Goal: Answer question/provide support: Answer question/provide support

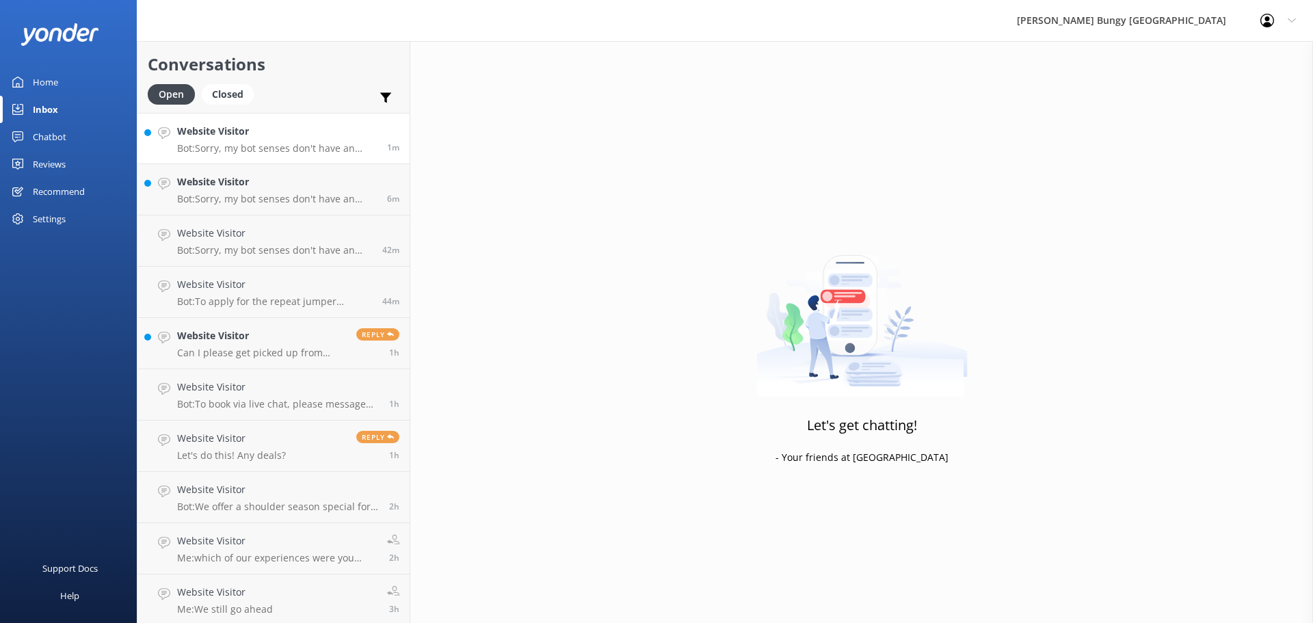
click at [320, 144] on p "Bot: Sorry, my bot senses don't have an answer for that, please try and rephras…" at bounding box center [277, 148] width 200 height 12
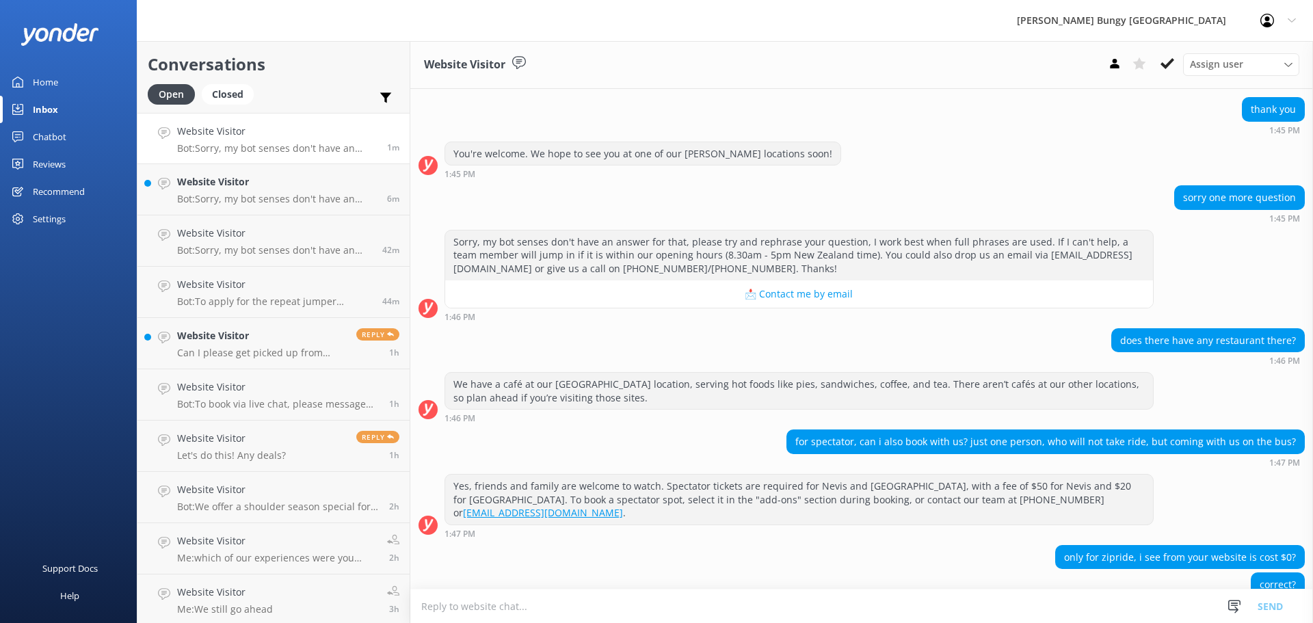
scroll to position [910, 0]
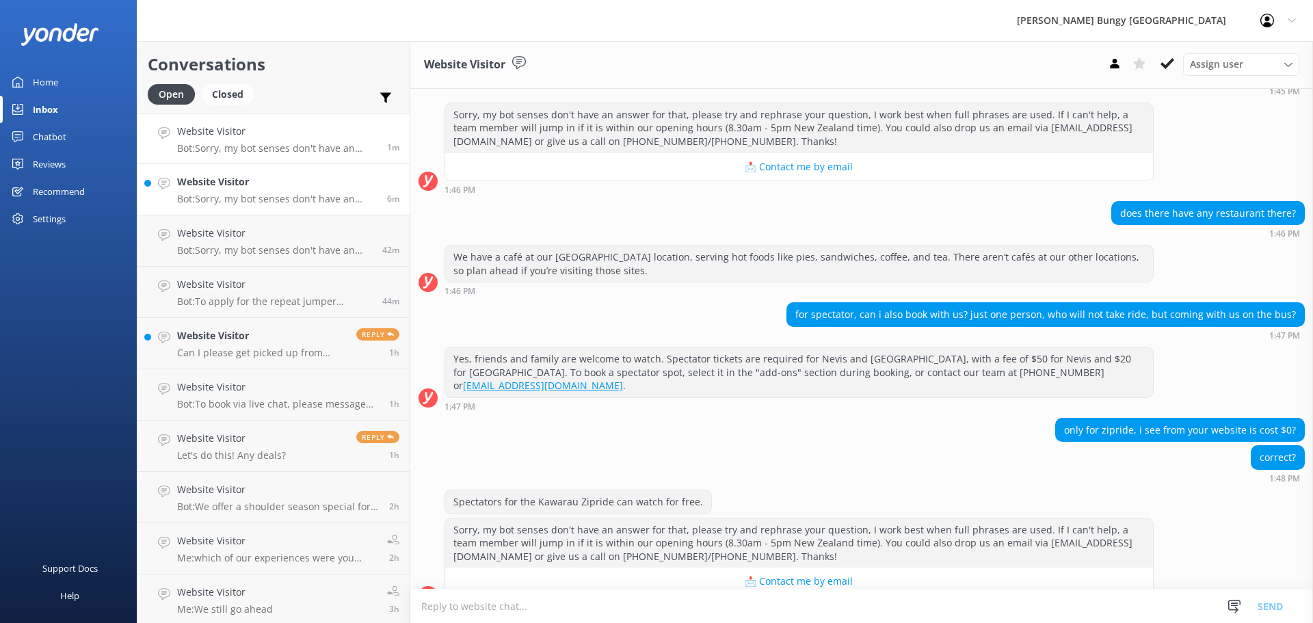
click at [285, 204] on p "Bot: Sorry, my bot senses don't have an answer for that, please try and rephras…" at bounding box center [277, 199] width 200 height 12
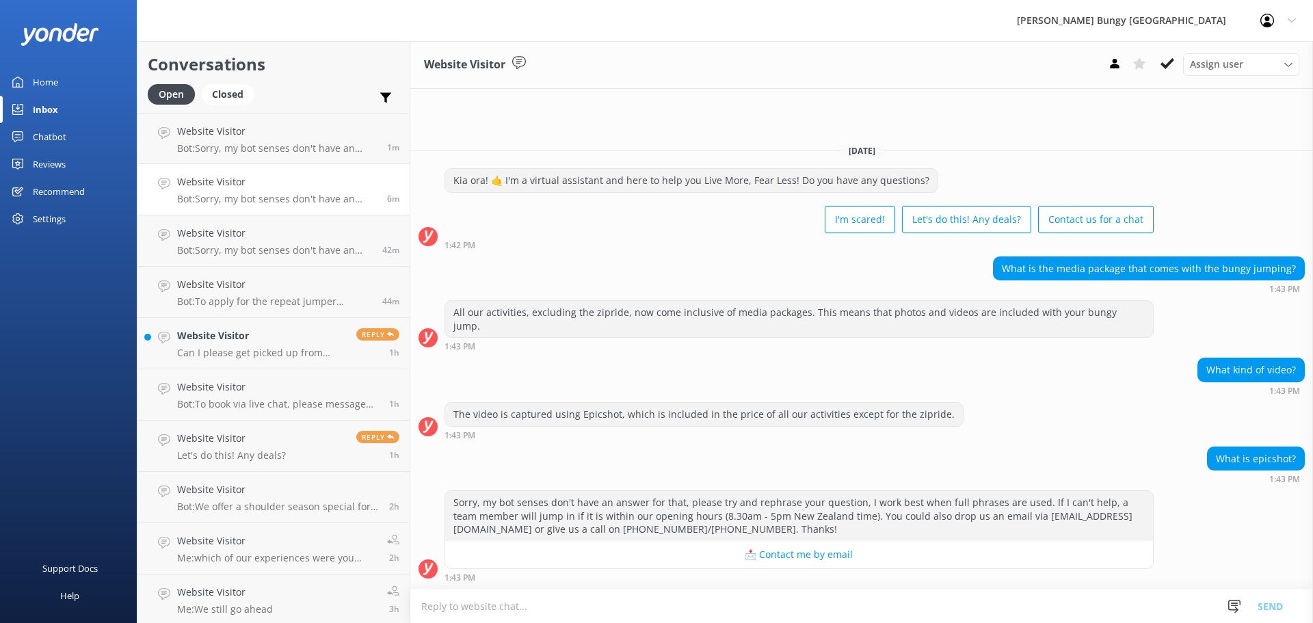
click at [969, 608] on textarea at bounding box center [861, 607] width 903 height 34
click at [1025, 591] on textarea at bounding box center [861, 607] width 903 height 34
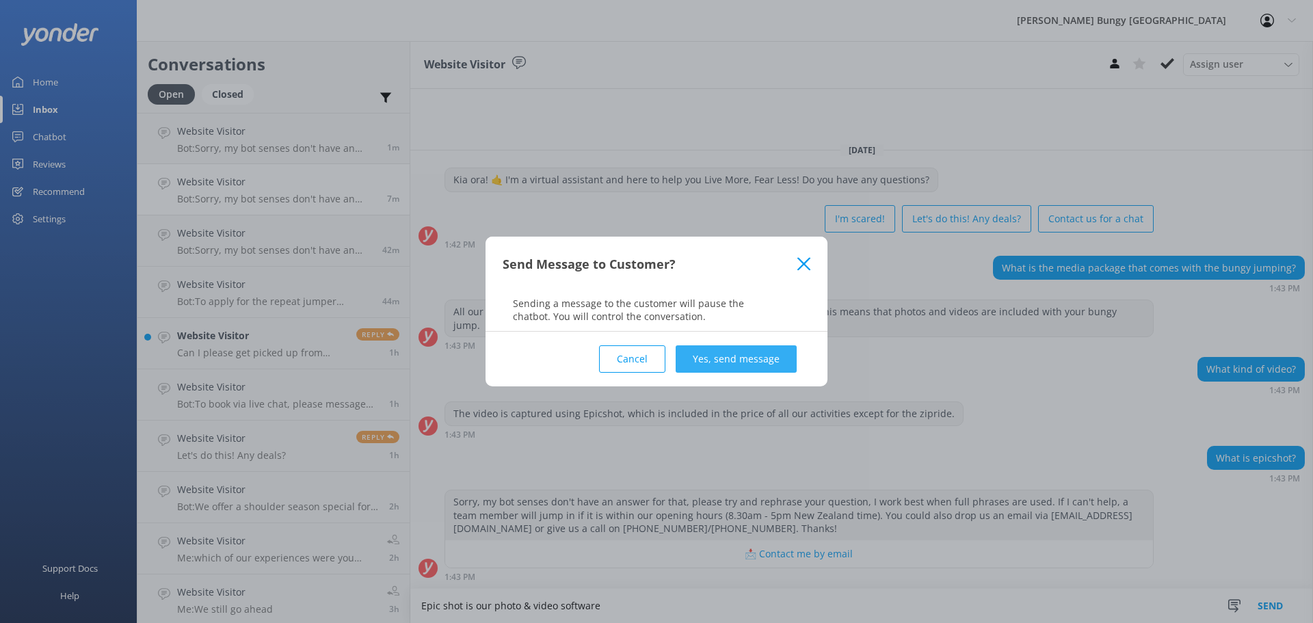
type textarea "Epic shot is our photo & video software"
drag, startPoint x: 760, startPoint y: 367, endPoint x: 793, endPoint y: 386, distance: 37.7
click at [762, 367] on button "Yes, send message" at bounding box center [736, 358] width 121 height 27
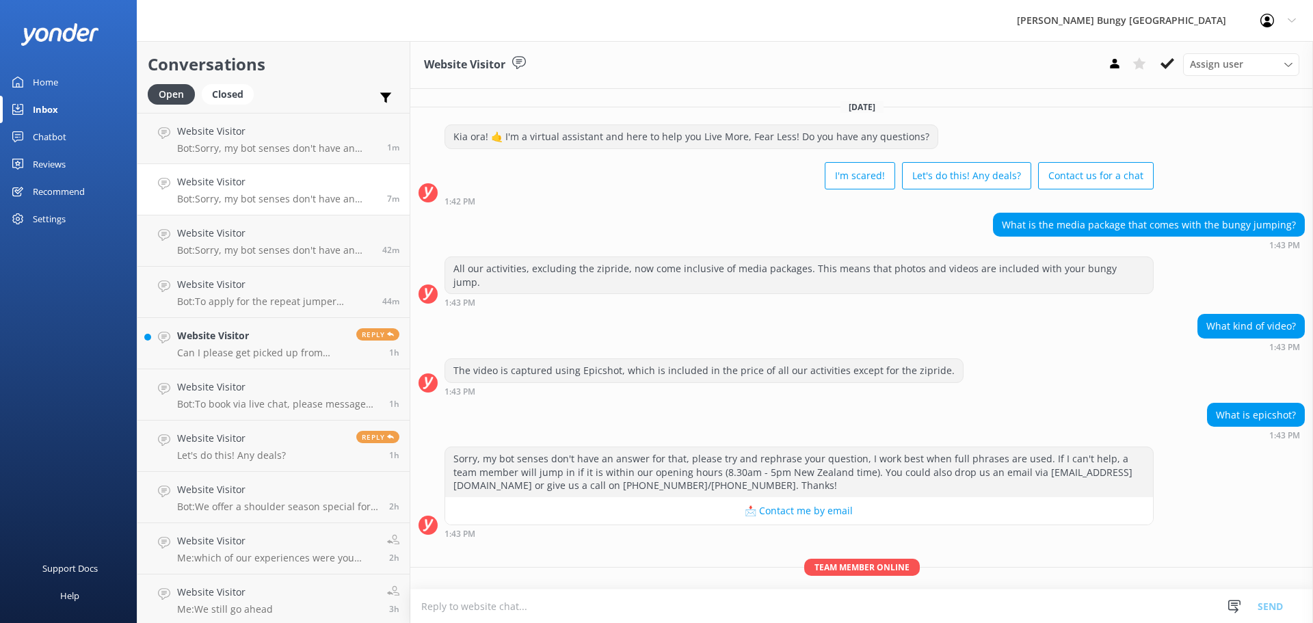
scroll to position [32, 0]
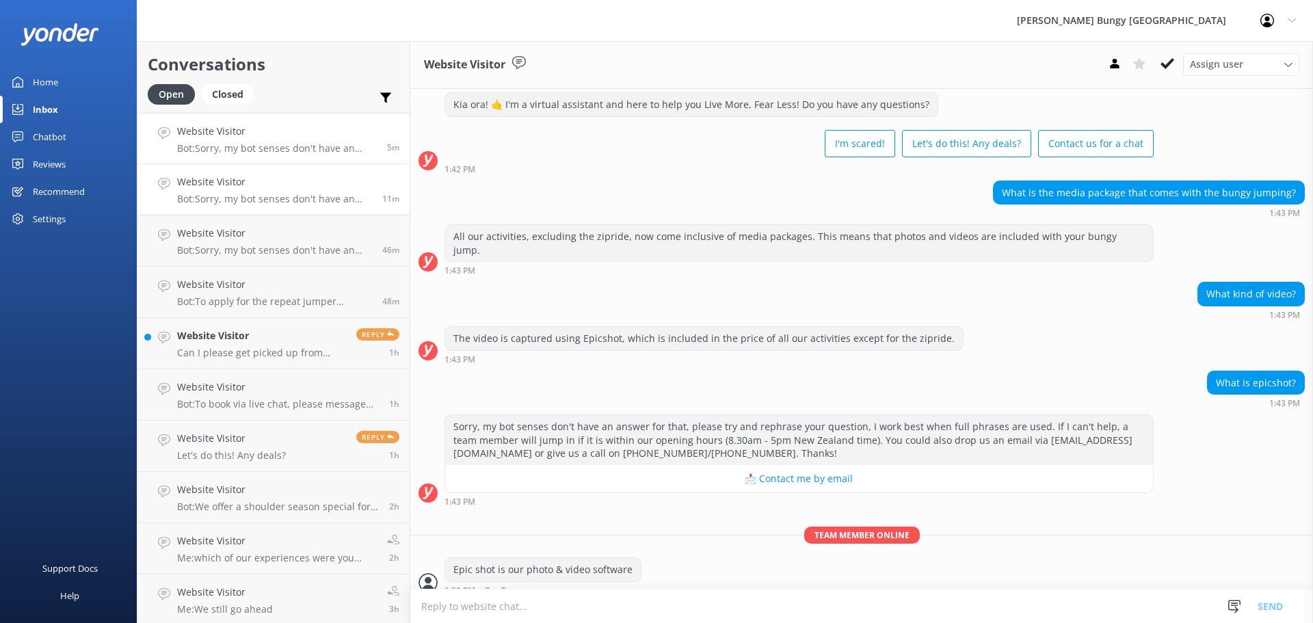
click at [319, 144] on p "Bot: Sorry, my bot senses don't have an answer for that, please try and rephras…" at bounding box center [277, 148] width 200 height 12
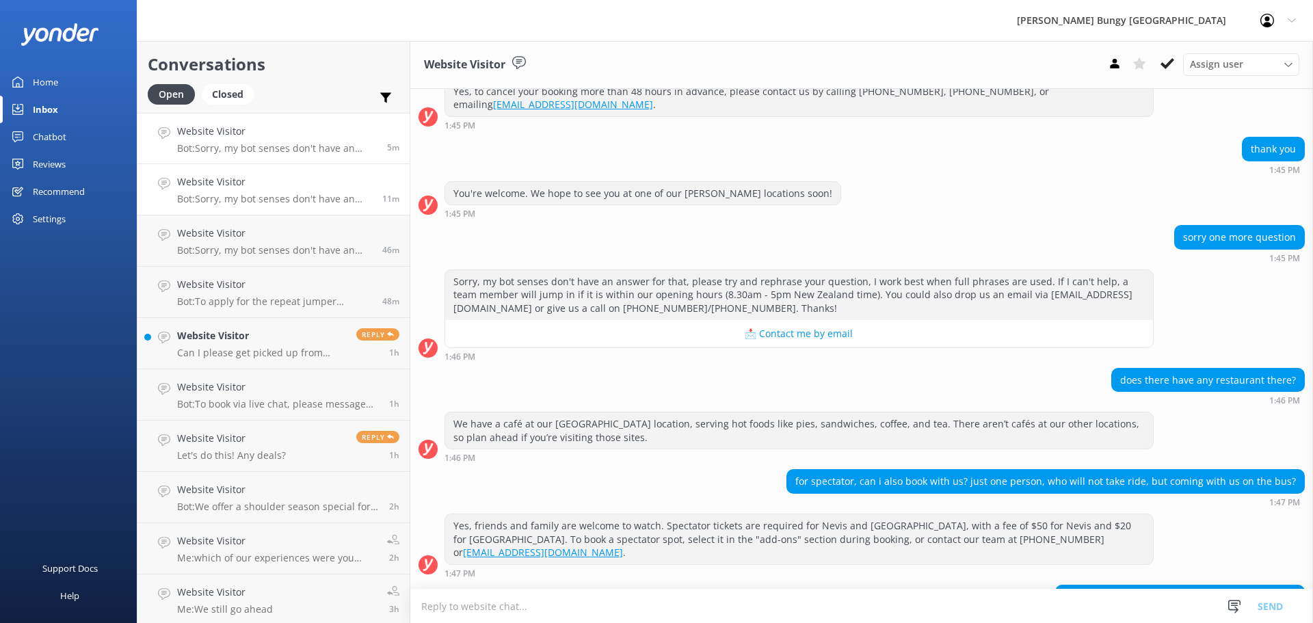
scroll to position [910, 0]
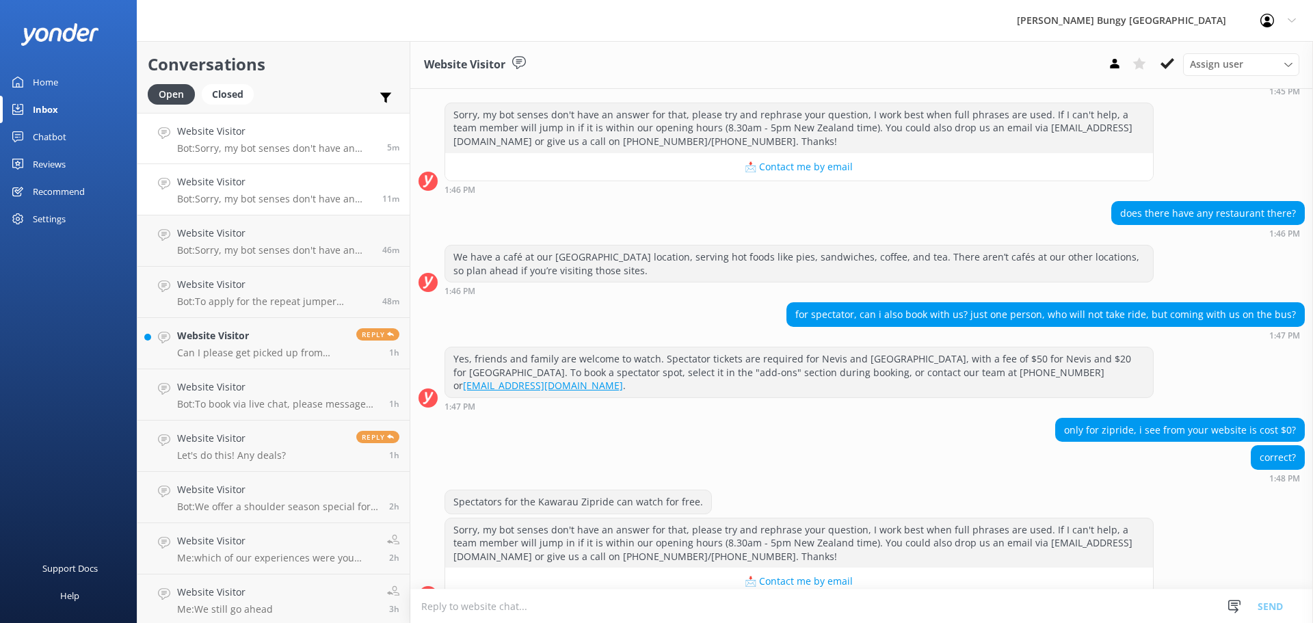
click at [332, 193] on p "Bot: Sorry, my bot senses don't have an answer for that, please try and rephras…" at bounding box center [274, 199] width 195 height 12
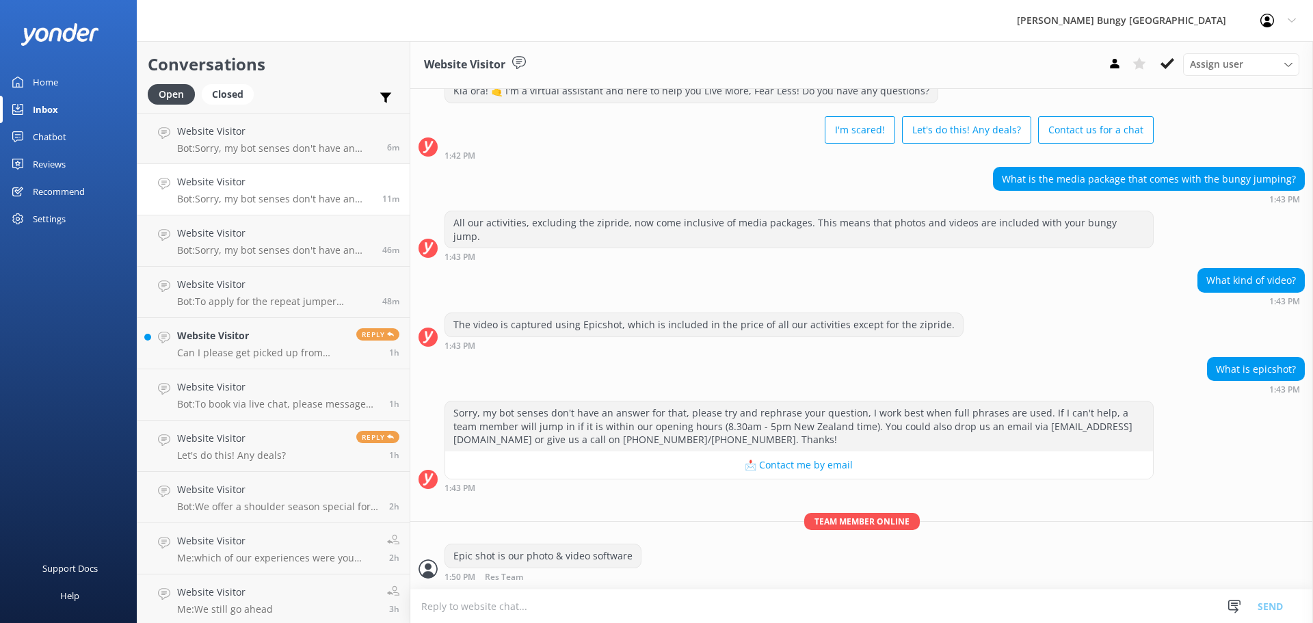
scroll to position [32, 0]
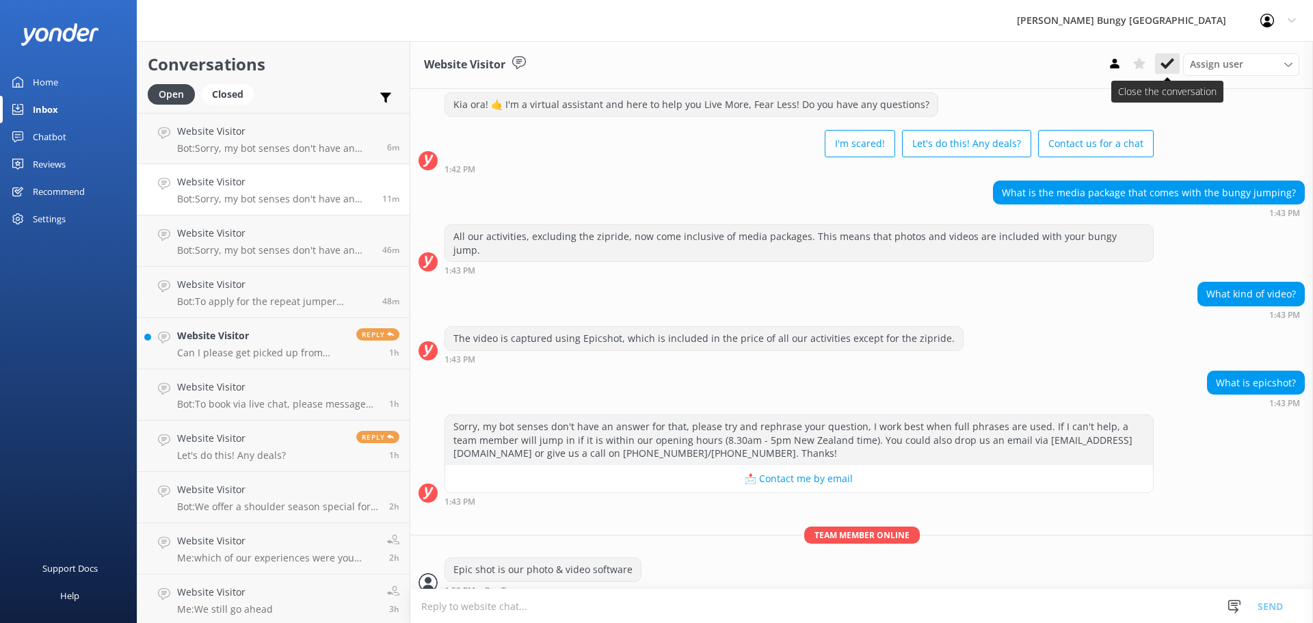
click at [1169, 65] on use at bounding box center [1168, 63] width 14 height 11
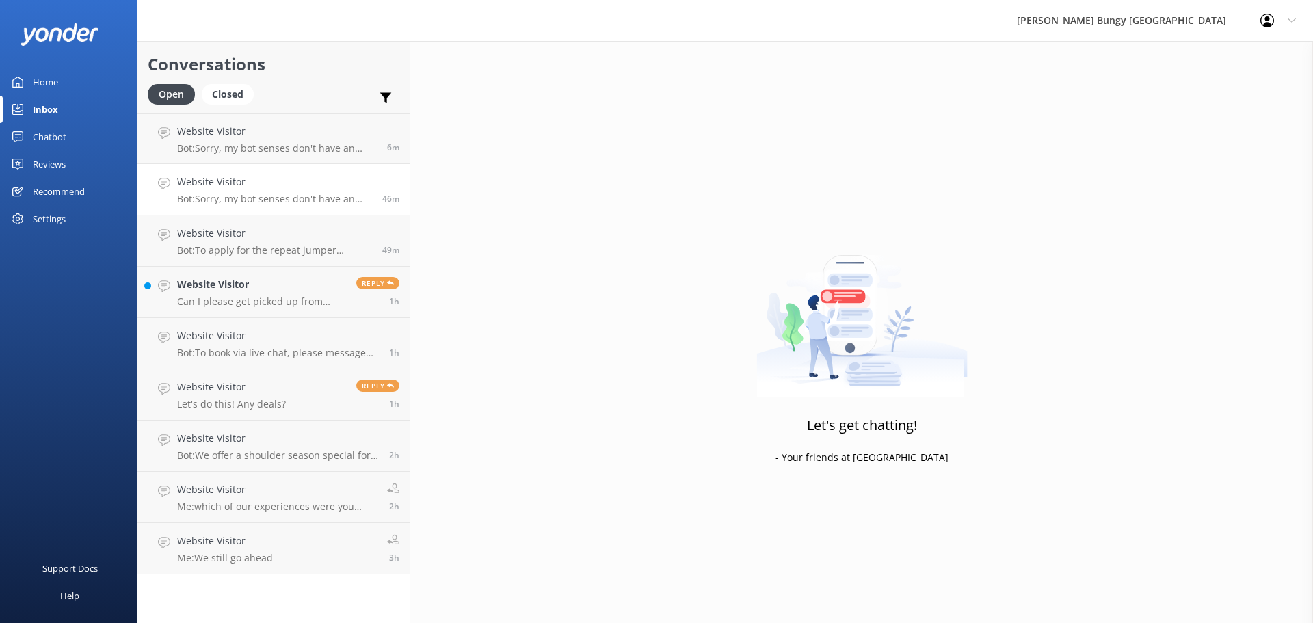
click at [288, 198] on p "Bot: Sorry, my bot senses don't have an answer for that, please try and rephras…" at bounding box center [274, 199] width 195 height 12
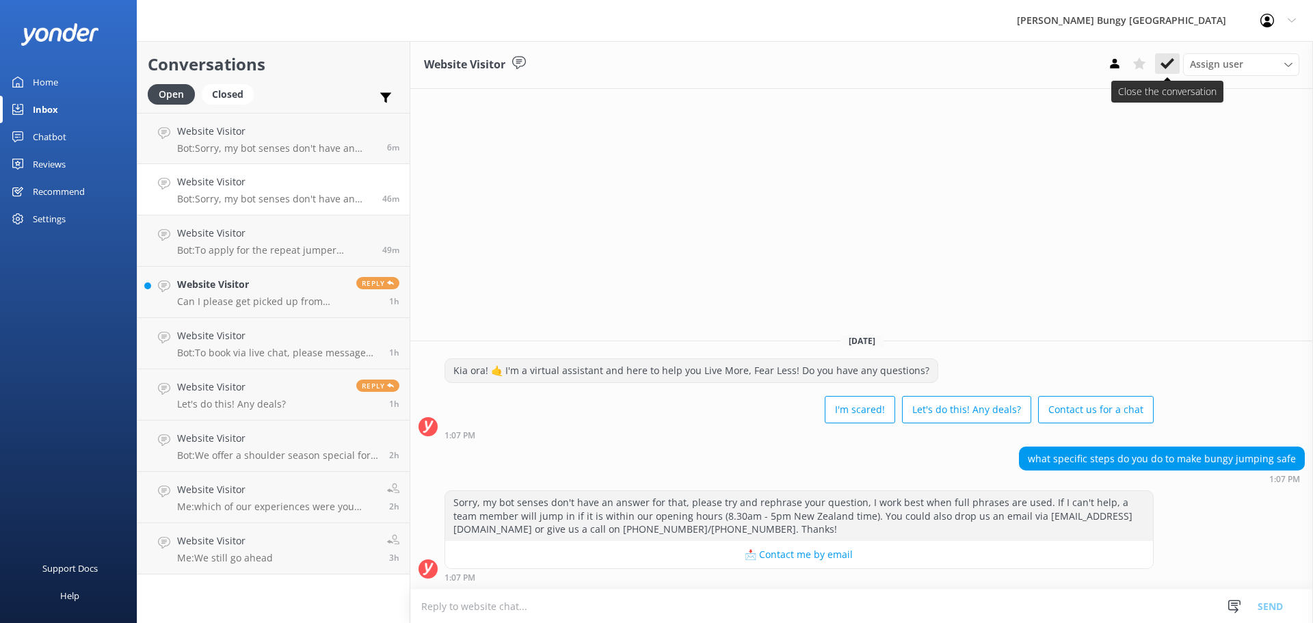
click at [1168, 63] on use at bounding box center [1168, 63] width 14 height 11
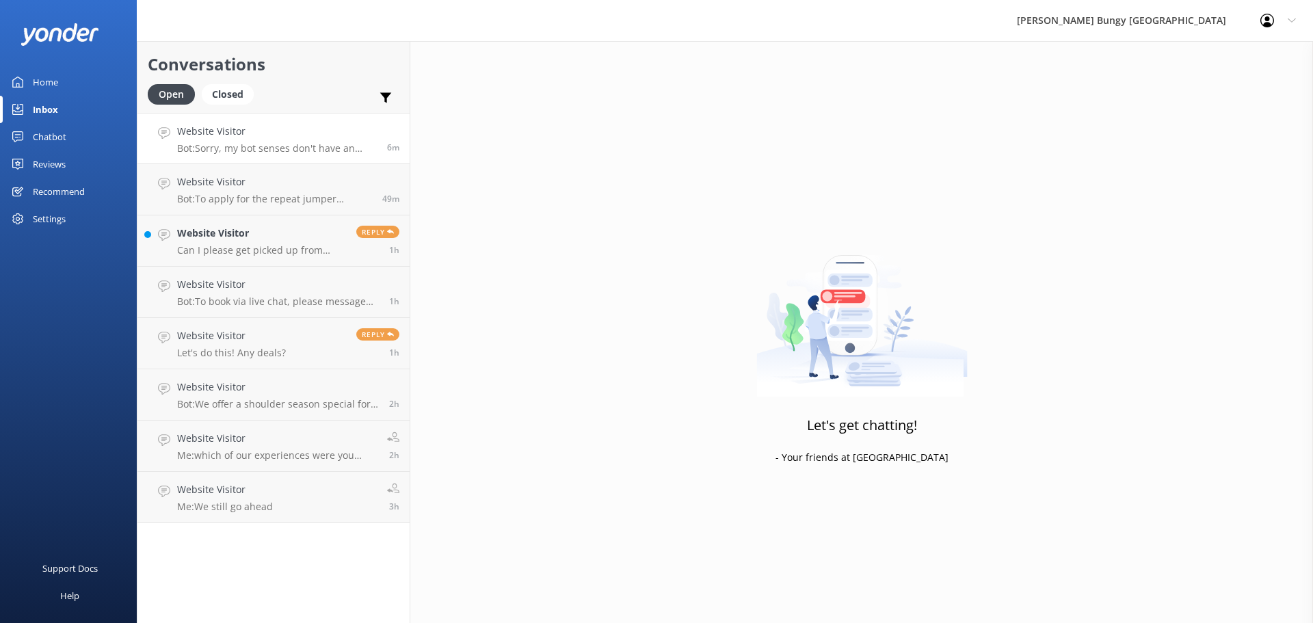
click at [290, 148] on p "Bot: Sorry, my bot senses don't have an answer for that, please try and rephras…" at bounding box center [277, 148] width 200 height 12
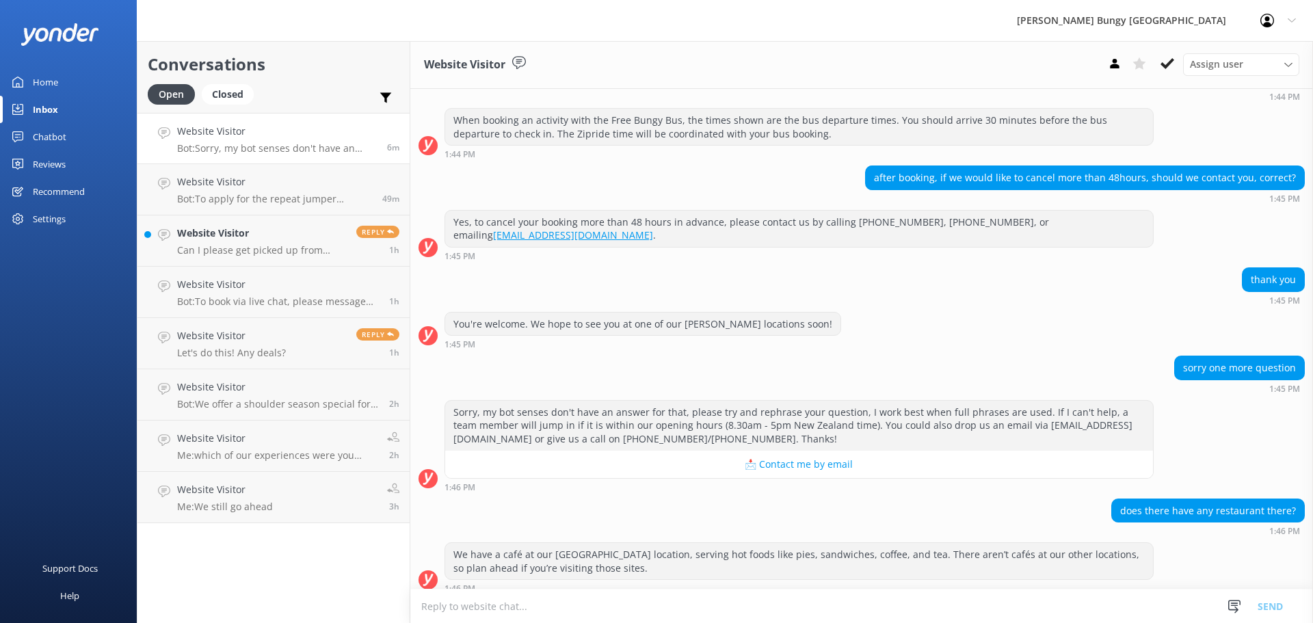
scroll to position [910, 0]
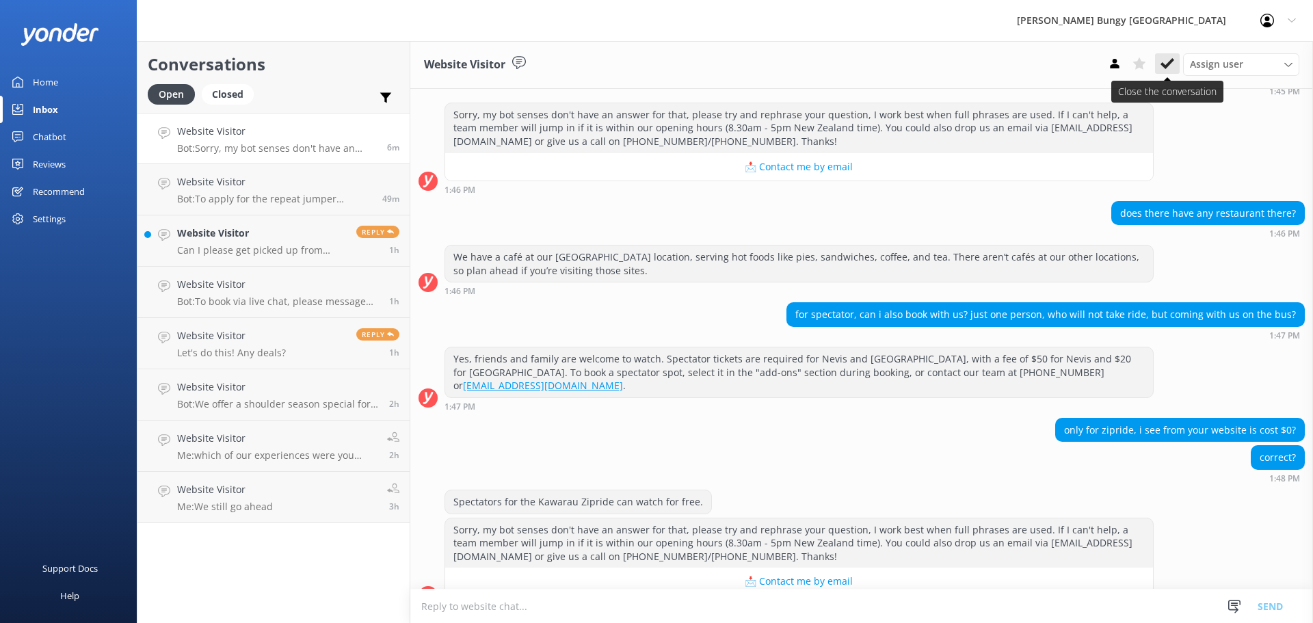
click at [1167, 66] on use at bounding box center [1168, 63] width 14 height 11
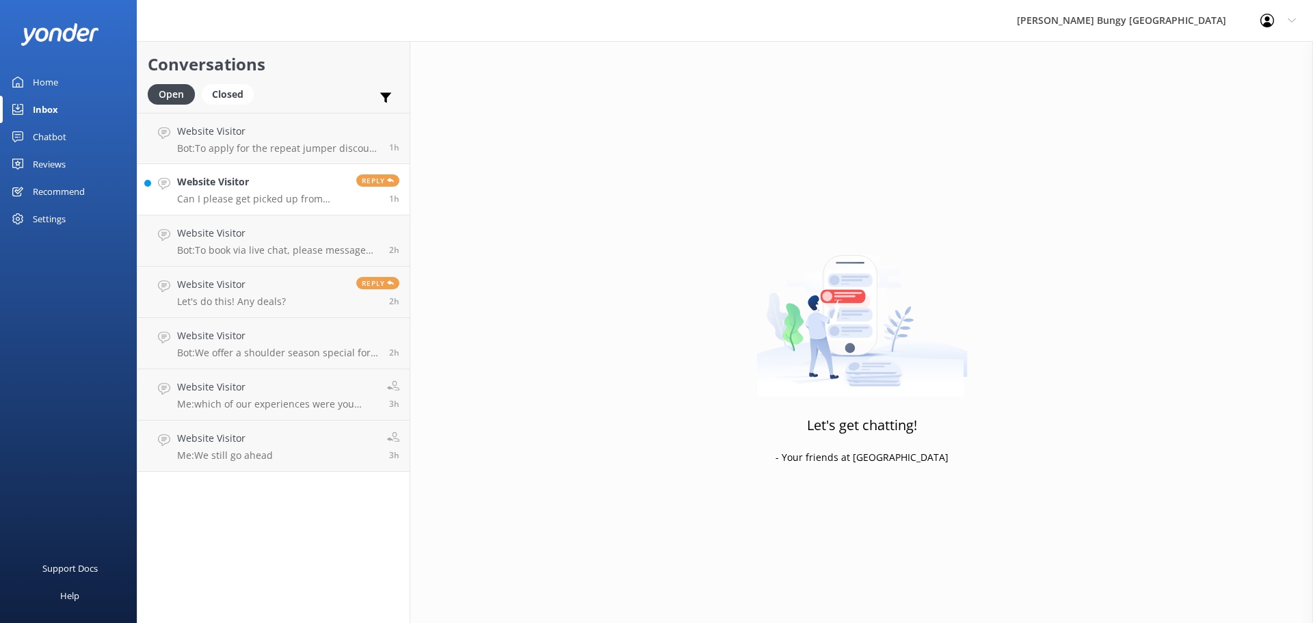
click at [289, 193] on p "Can I please get picked up from [GEOGRAPHIC_DATA]? Thank you" at bounding box center [261, 199] width 169 height 12
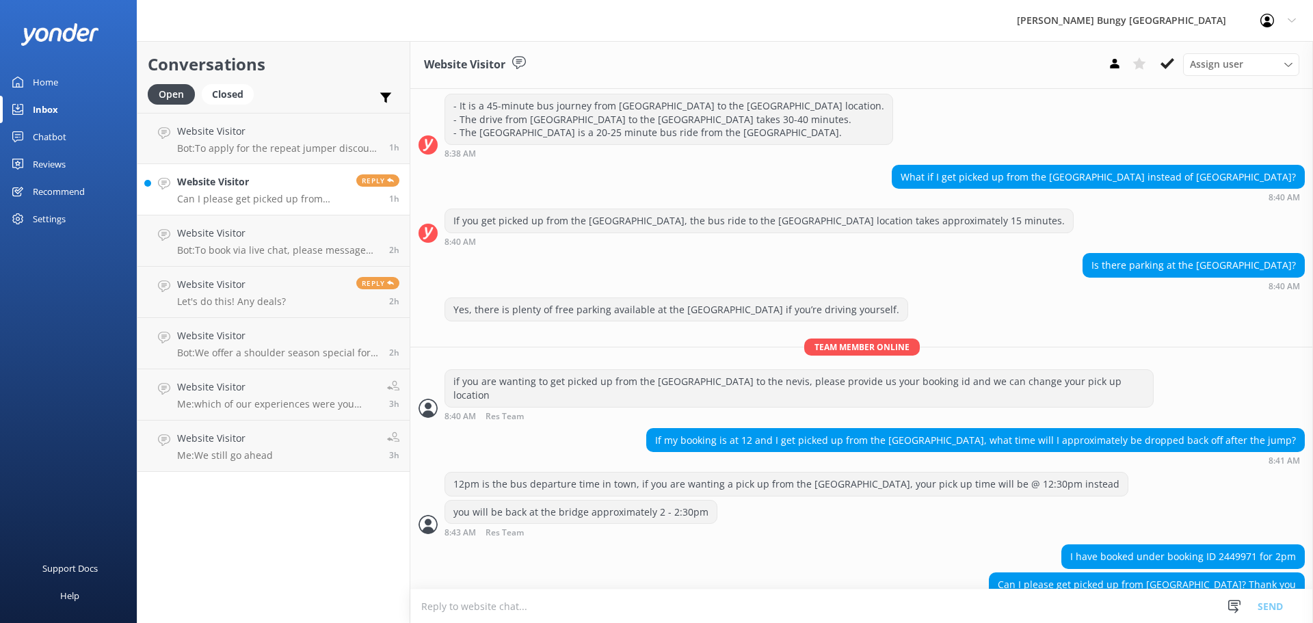
scroll to position [509, 0]
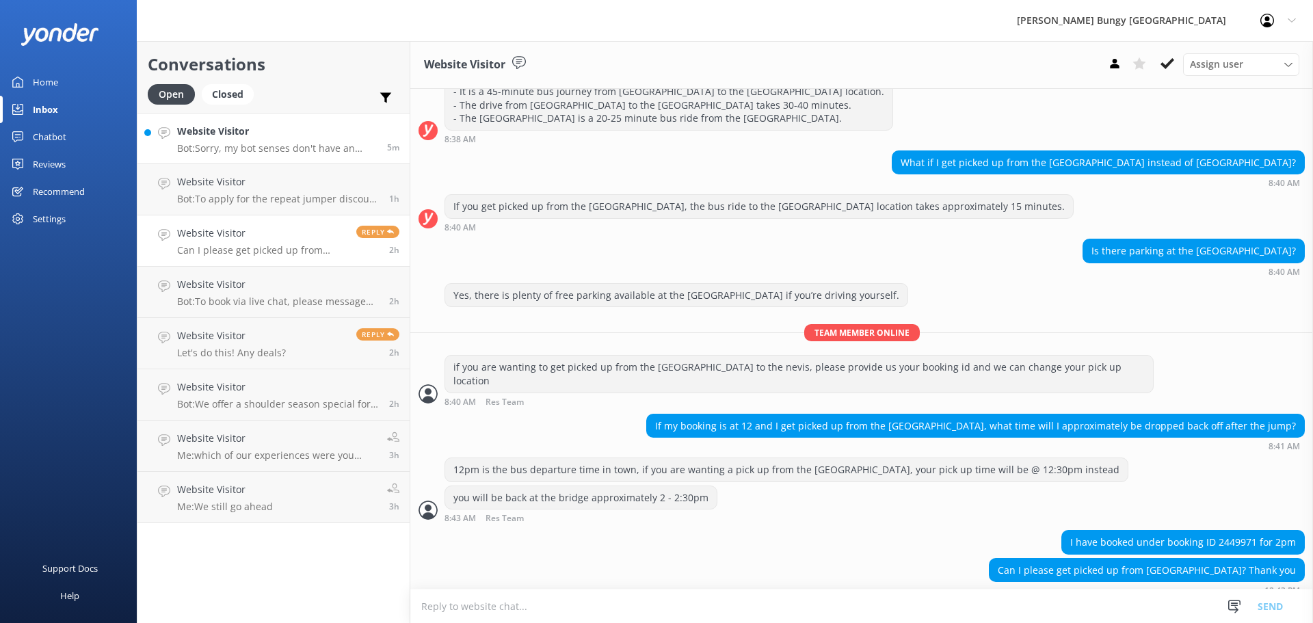
click at [298, 156] on link "Website Visitor Bot: Sorry, my bot senses don't have an answer for that, please…" at bounding box center [273, 138] width 272 height 51
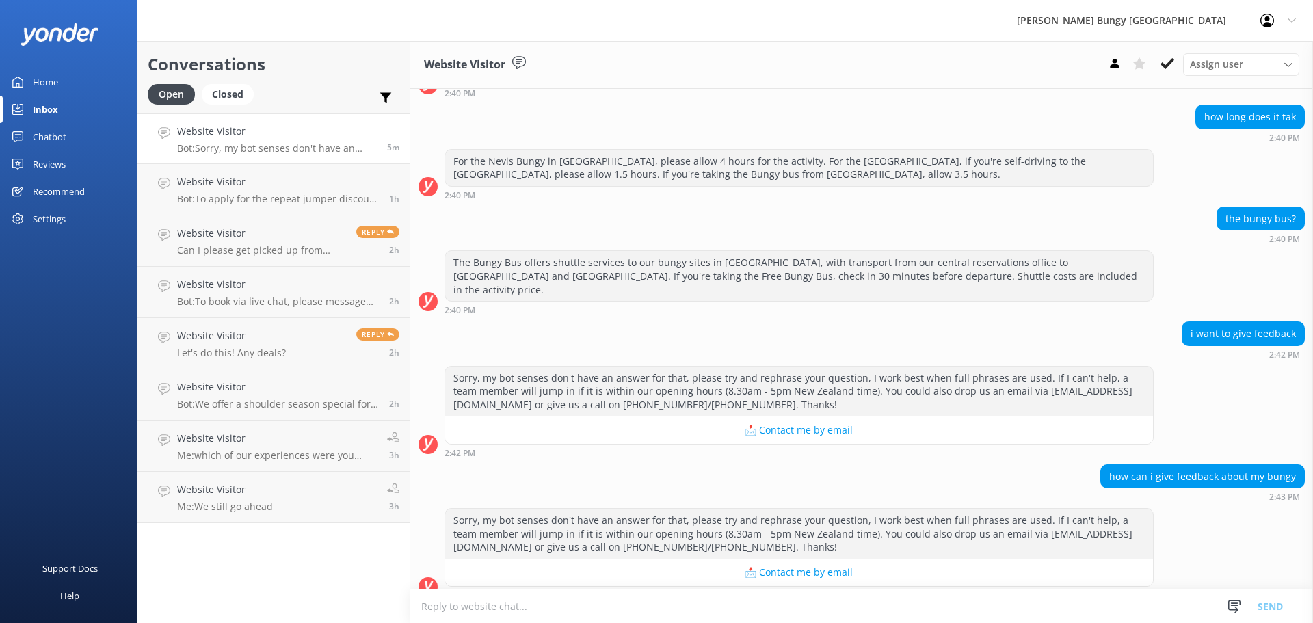
scroll to position [627, 0]
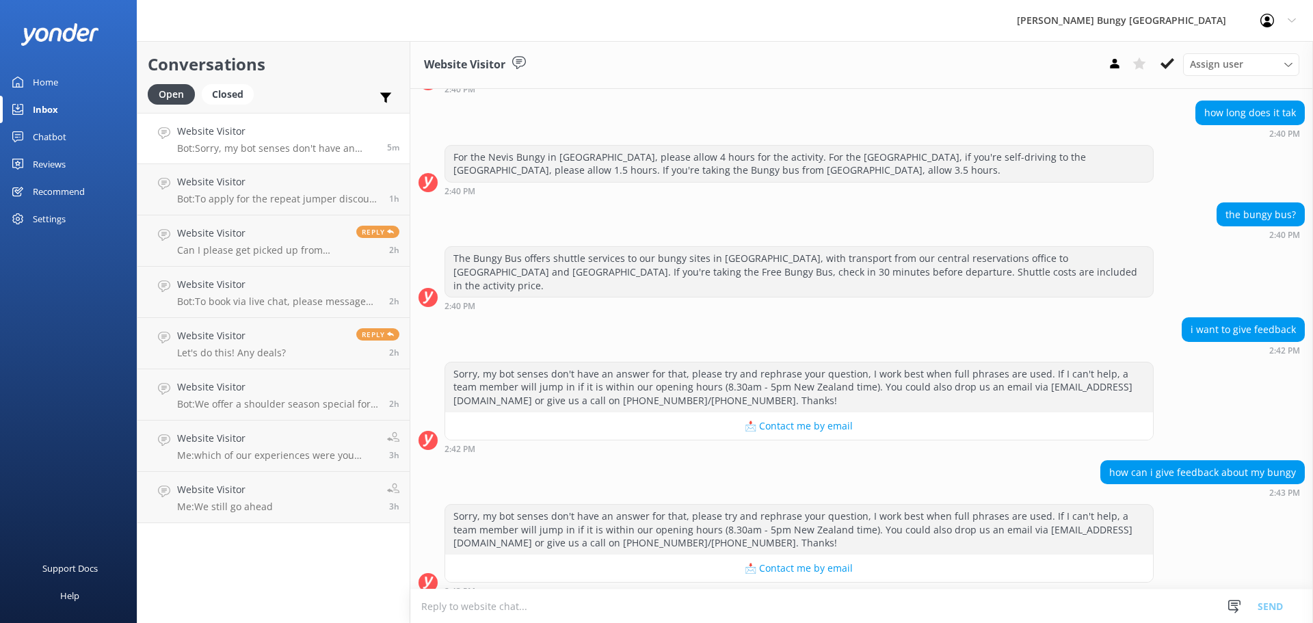
click at [1015, 609] on textarea at bounding box center [861, 607] width 903 height 34
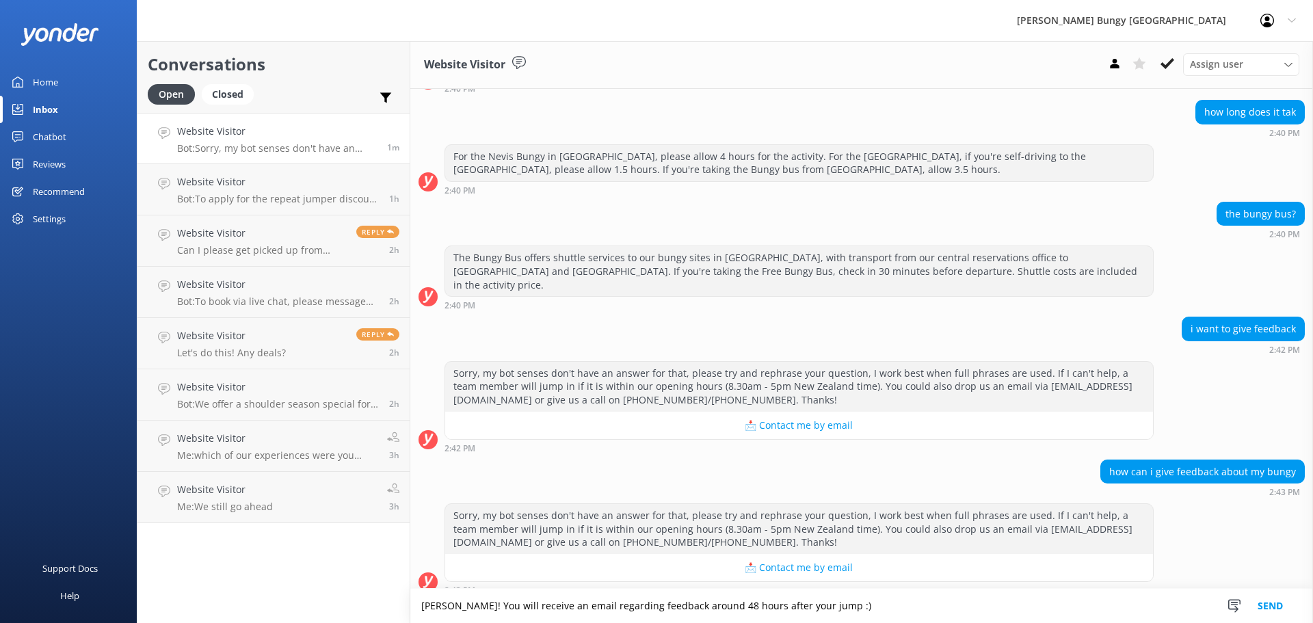
type textarea "[PERSON_NAME]! You will receive an email regarding feedback around 48 hours aft…"
click at [1284, 604] on button "Send" at bounding box center [1270, 606] width 51 height 34
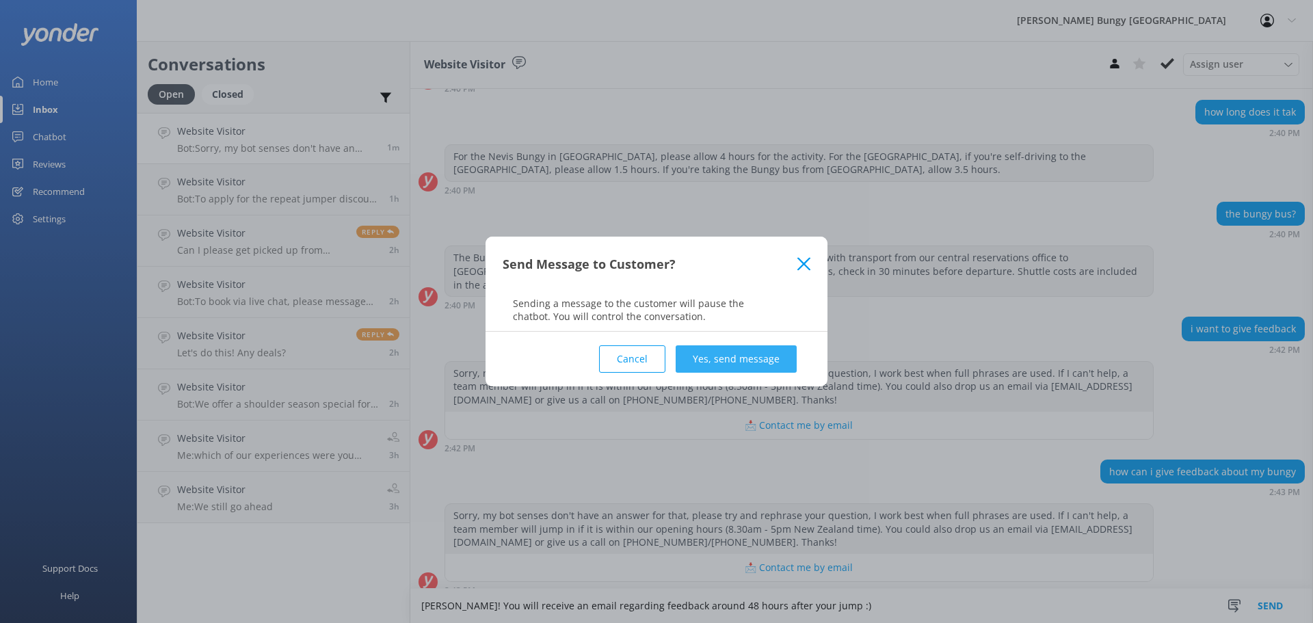
click at [739, 358] on button "Yes, send message" at bounding box center [736, 358] width 121 height 27
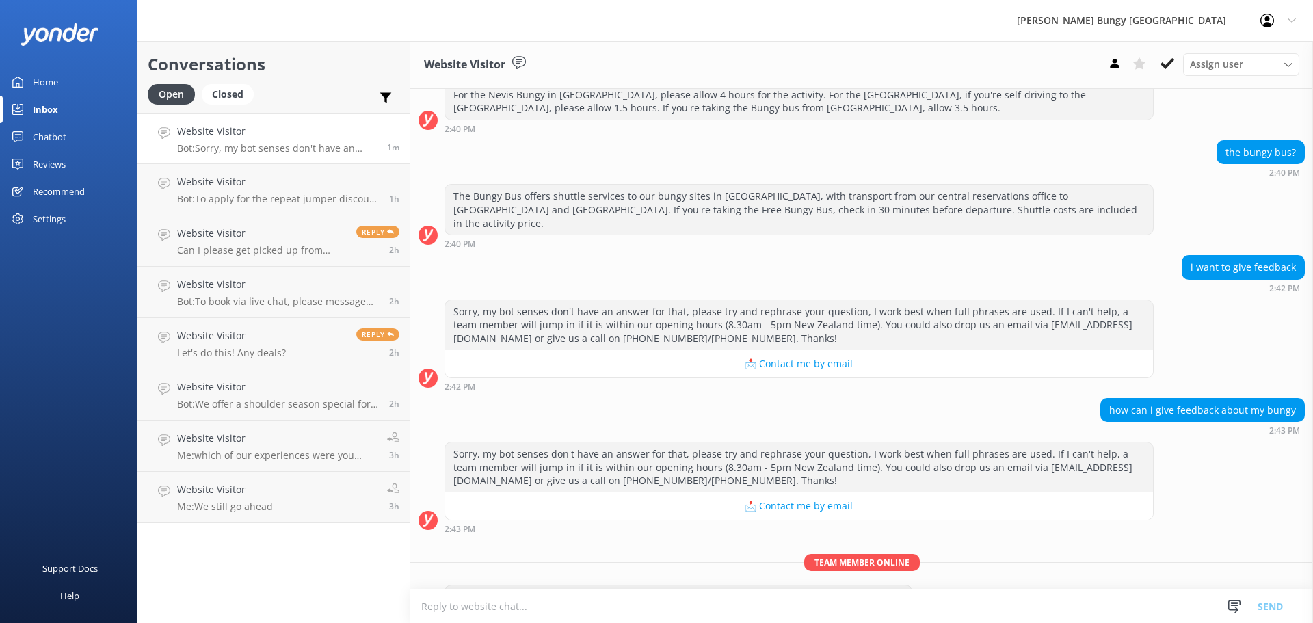
scroll to position [716, 0]
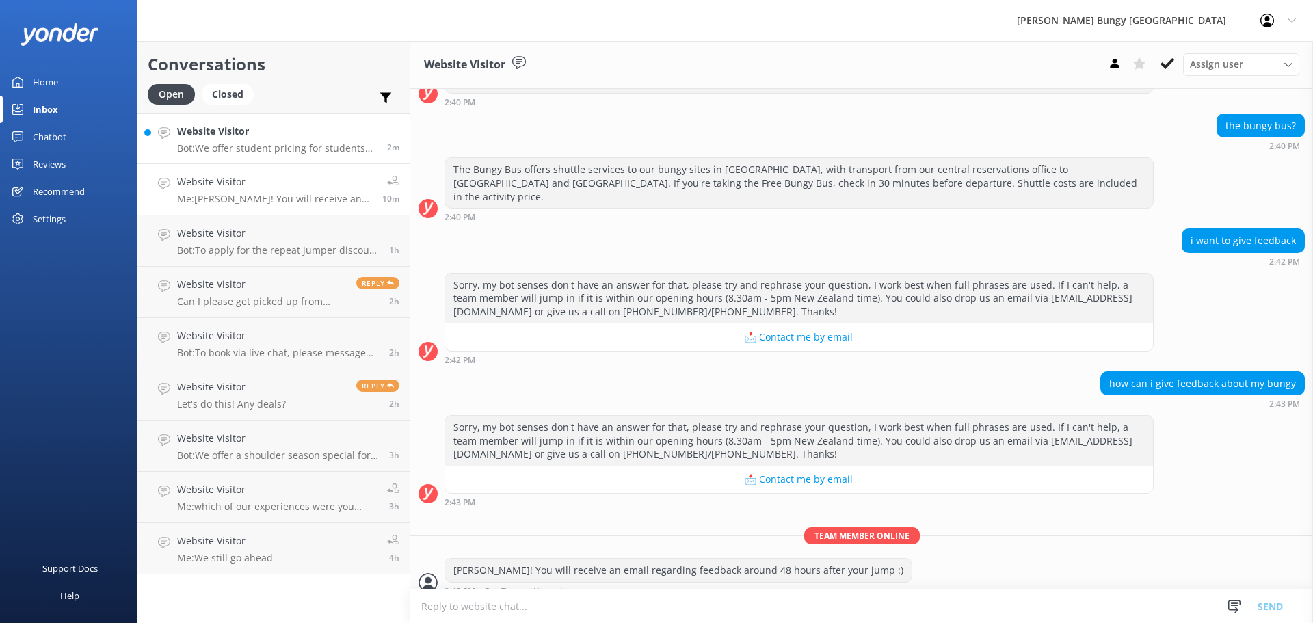
click at [295, 139] on h4 "Website Visitor" at bounding box center [277, 131] width 200 height 15
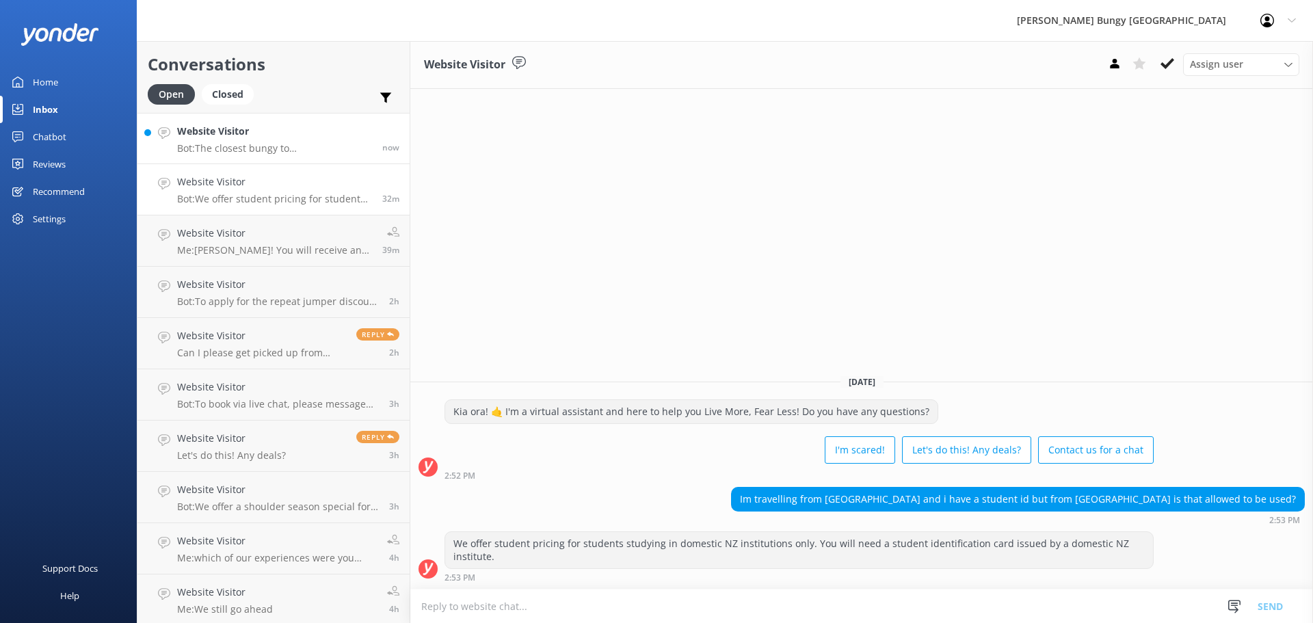
click at [352, 156] on link "Website Visitor Bot: The closest bungy to Queenstown is the Kawarau Bridge Bung…" at bounding box center [273, 138] width 272 height 51
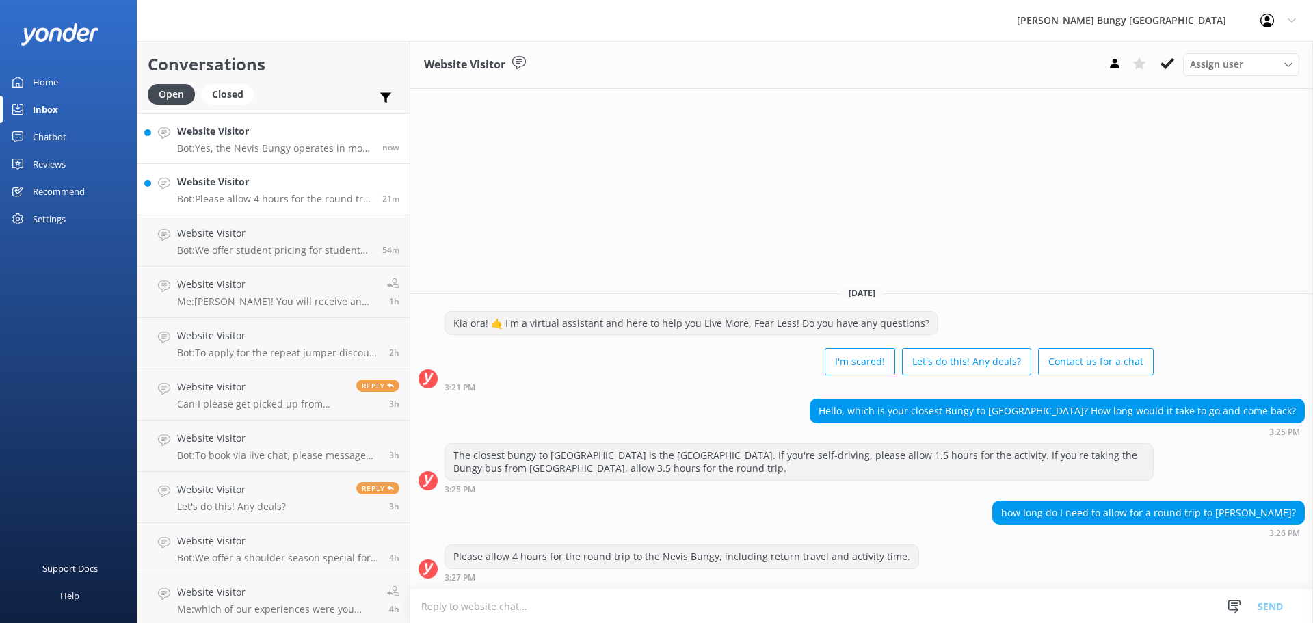
click at [264, 149] on p "Bot: Yes, the Nevis Bungy operates in most weather conditions, including rain. …" at bounding box center [274, 148] width 195 height 12
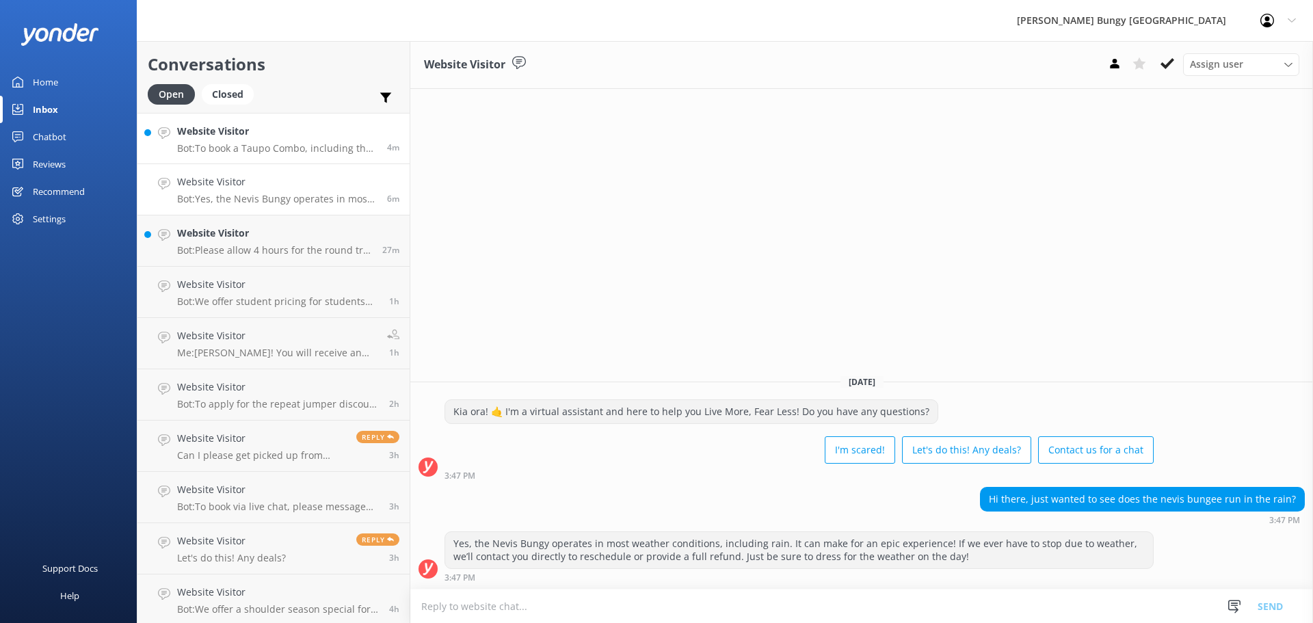
click at [316, 146] on p "Bot: To book a Taupo Combo, including the bungy and jet boat, please give us a …" at bounding box center [277, 148] width 200 height 12
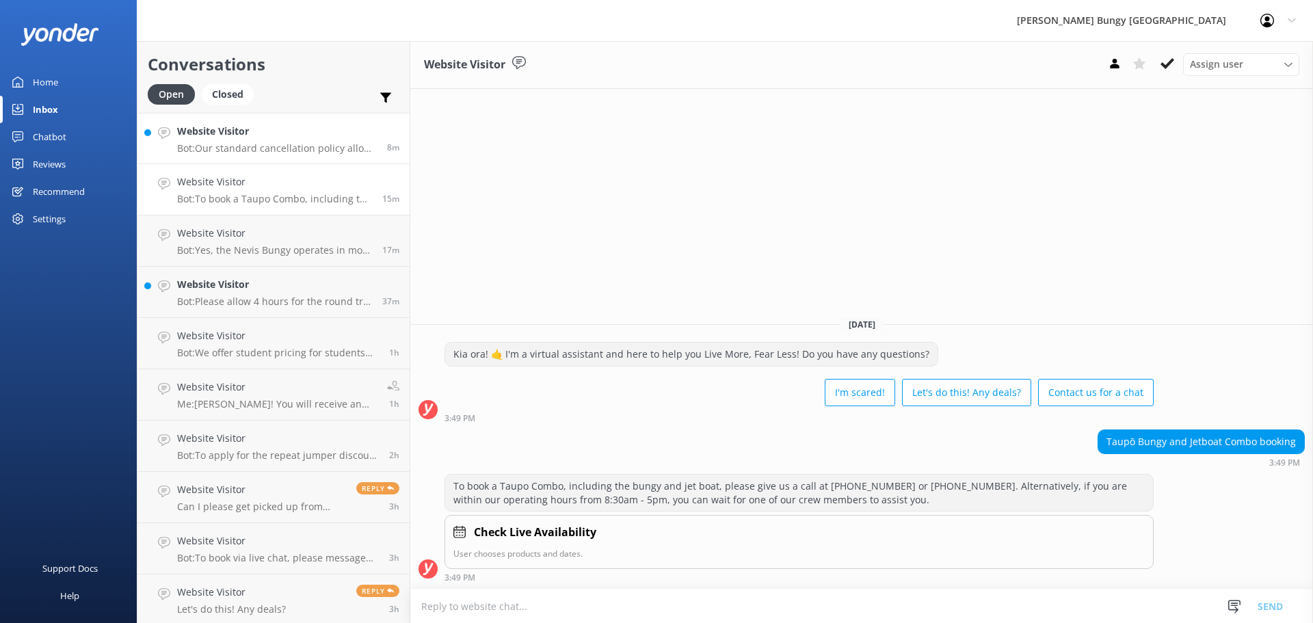
click at [325, 154] on p "Bot: Our standard cancellation policy allows for cancellations more than 48 hou…" at bounding box center [277, 148] width 200 height 12
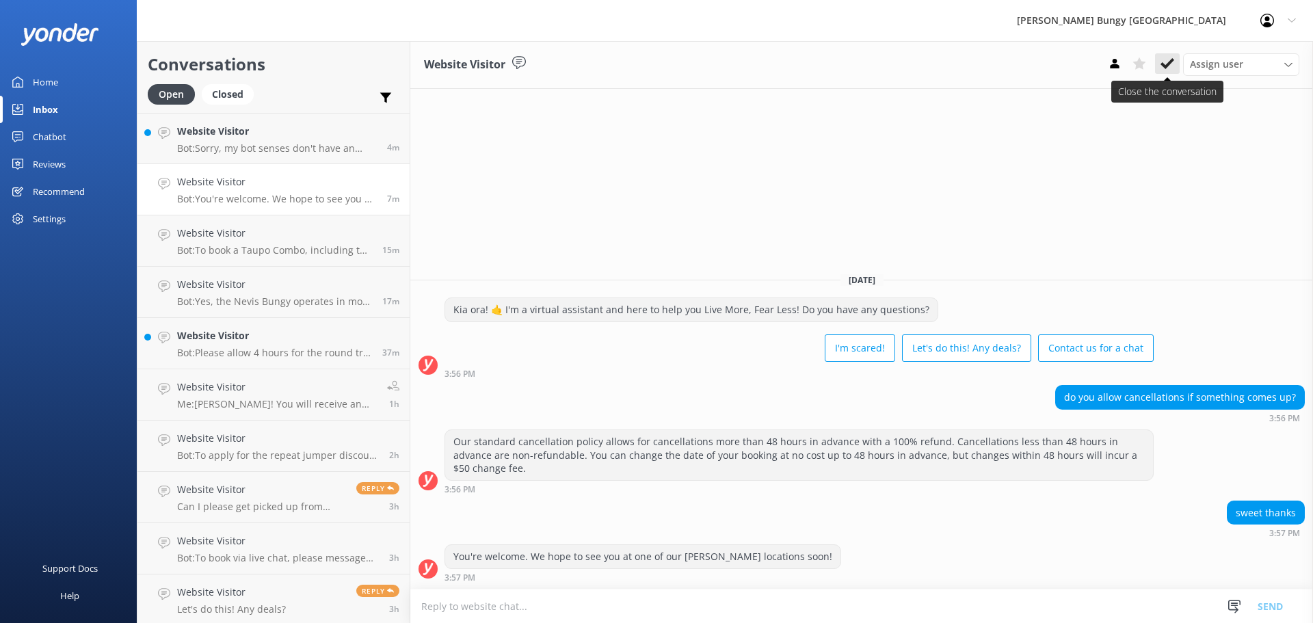
click at [1162, 69] on icon at bounding box center [1168, 64] width 14 height 14
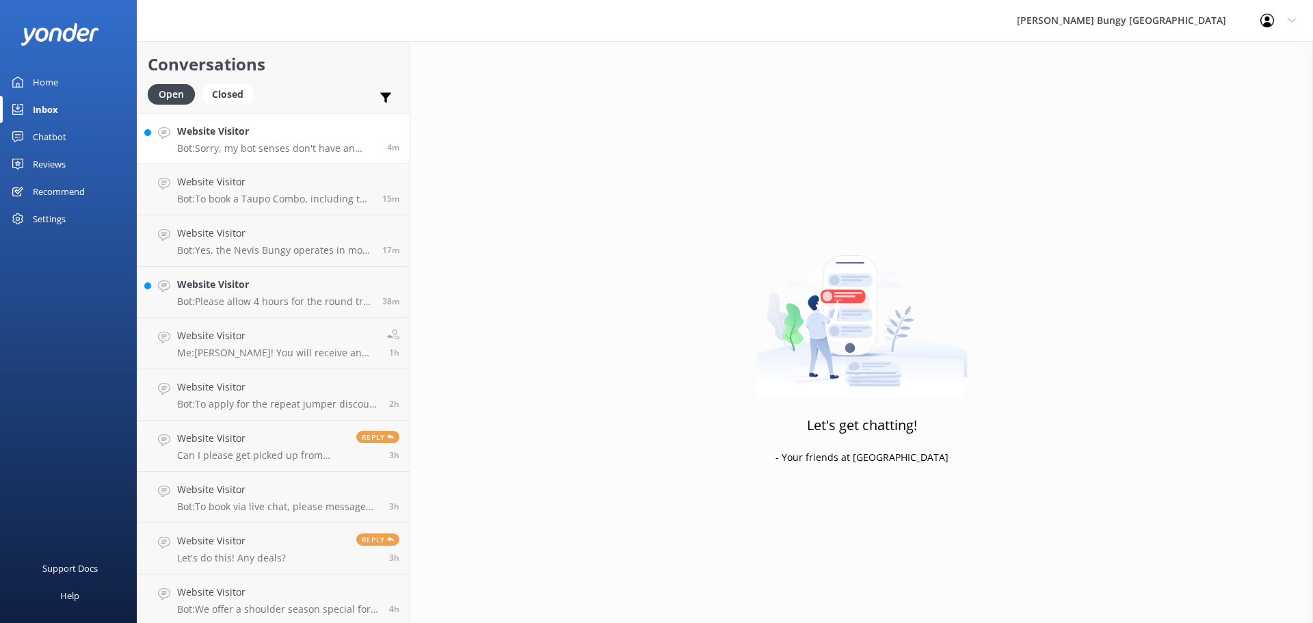
click at [279, 133] on h4 "Website Visitor" at bounding box center [277, 131] width 200 height 15
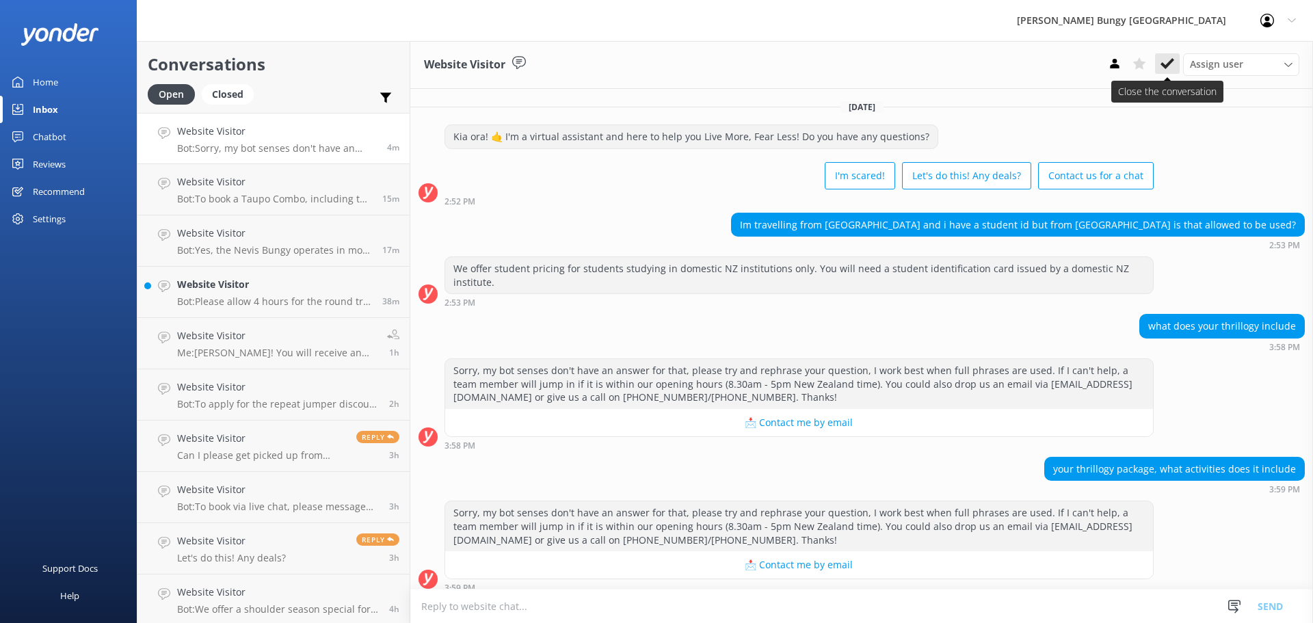
click at [1173, 61] on use at bounding box center [1168, 63] width 14 height 11
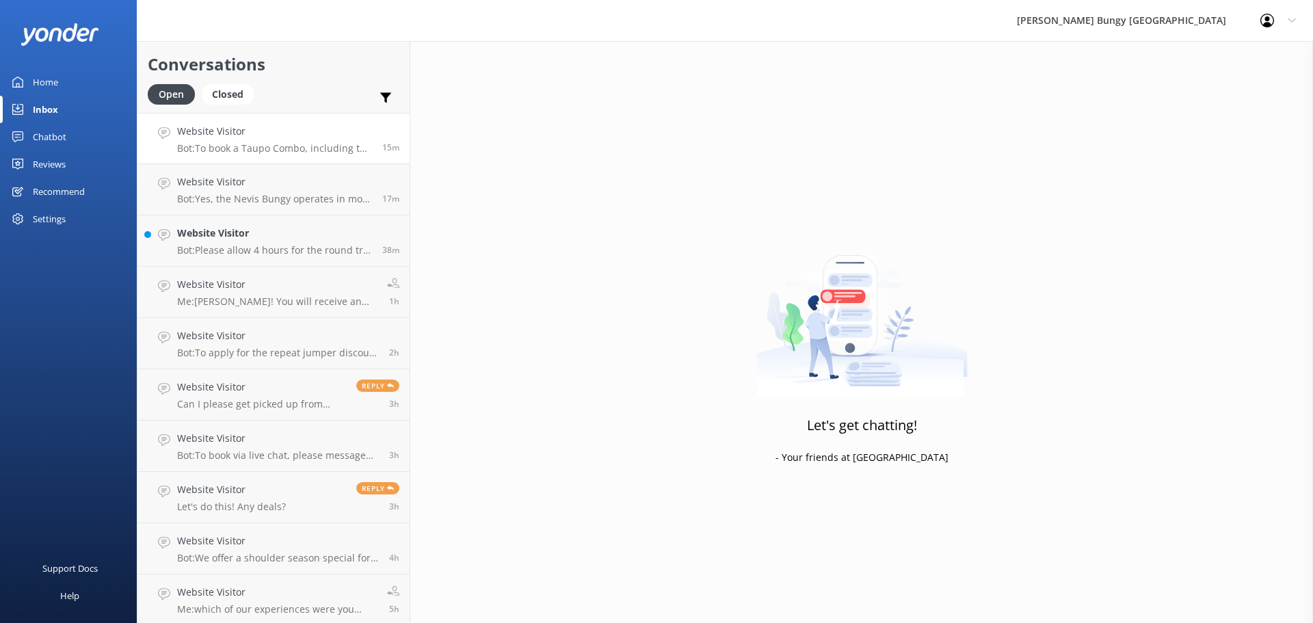
click at [274, 148] on p "Bot: To book a Taupo Combo, including the bungy and jet boat, please give us a …" at bounding box center [274, 148] width 195 height 12
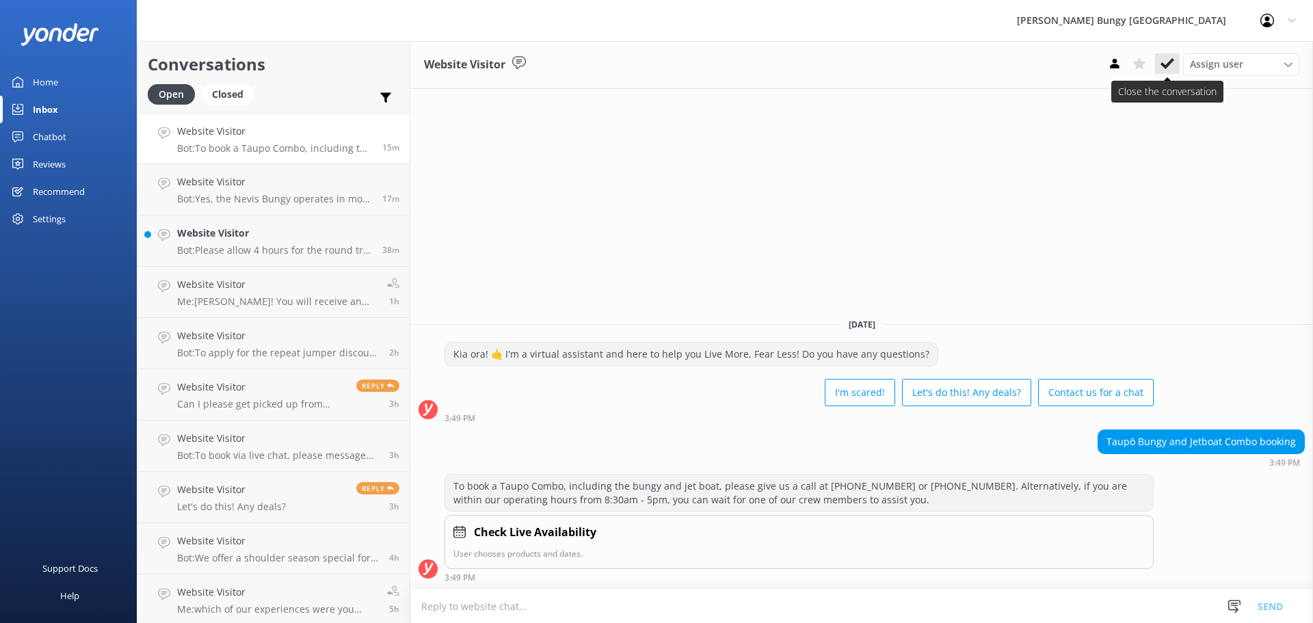
click at [1176, 59] on button at bounding box center [1167, 63] width 25 height 21
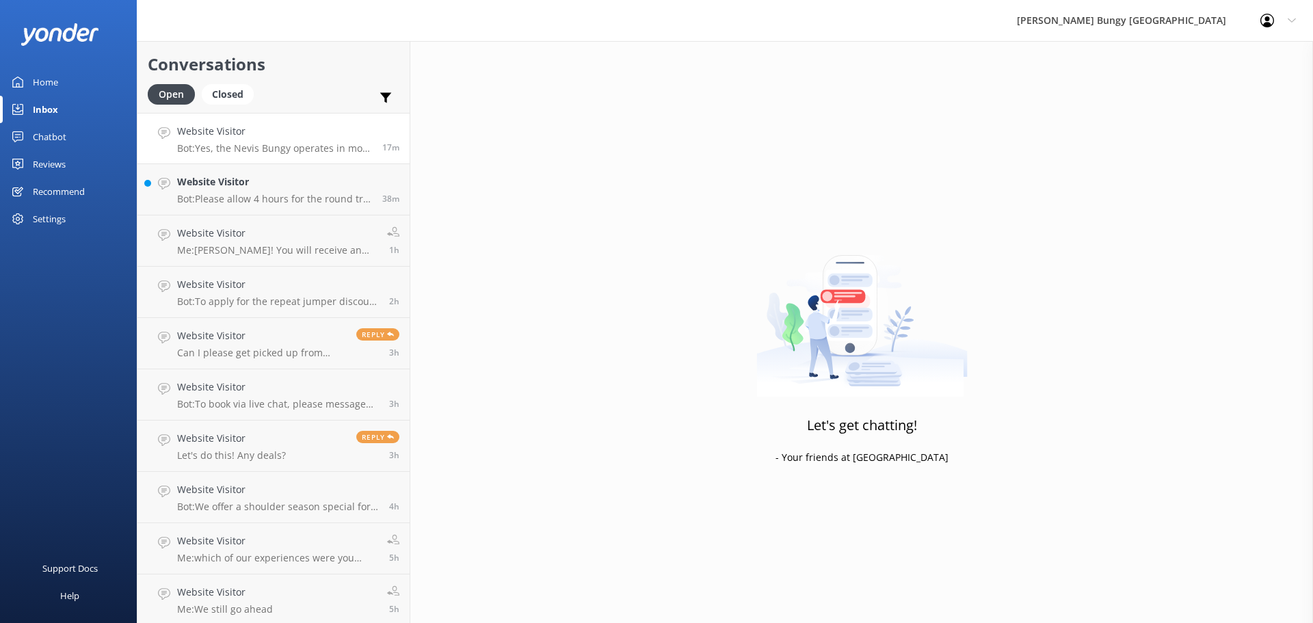
click at [297, 159] on link "Website Visitor Bot: Yes, the Nevis Bungy operates in most weather conditions, …" at bounding box center [273, 138] width 272 height 51
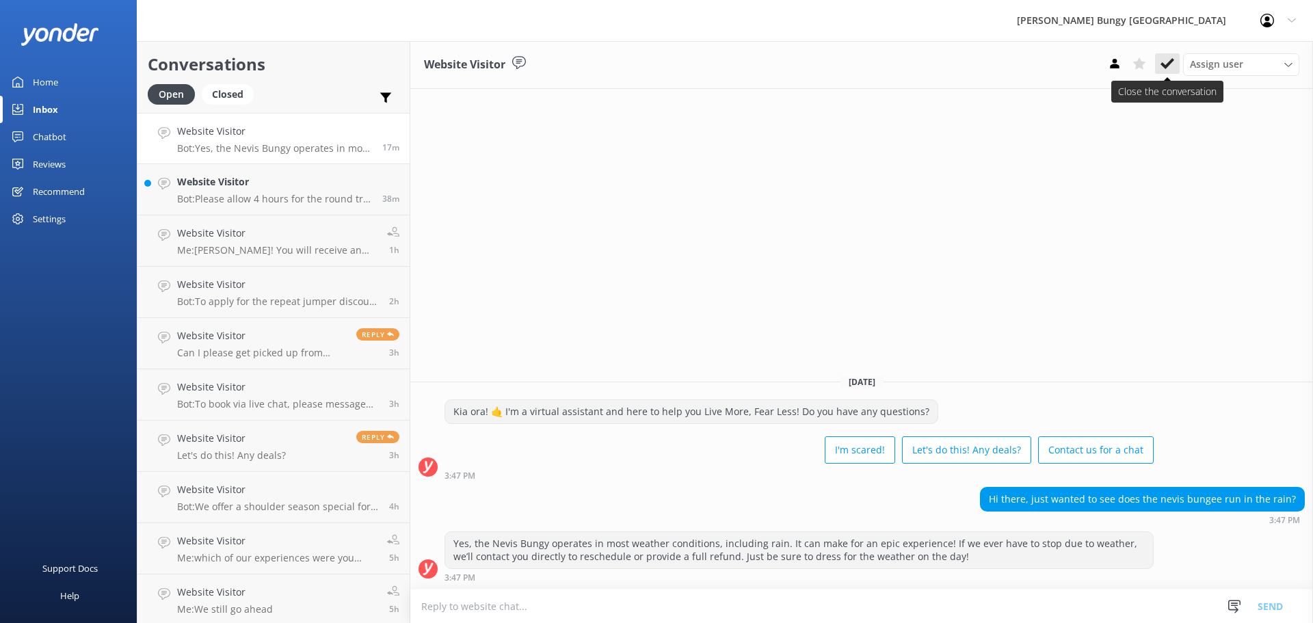
click at [1171, 70] on icon at bounding box center [1168, 64] width 14 height 14
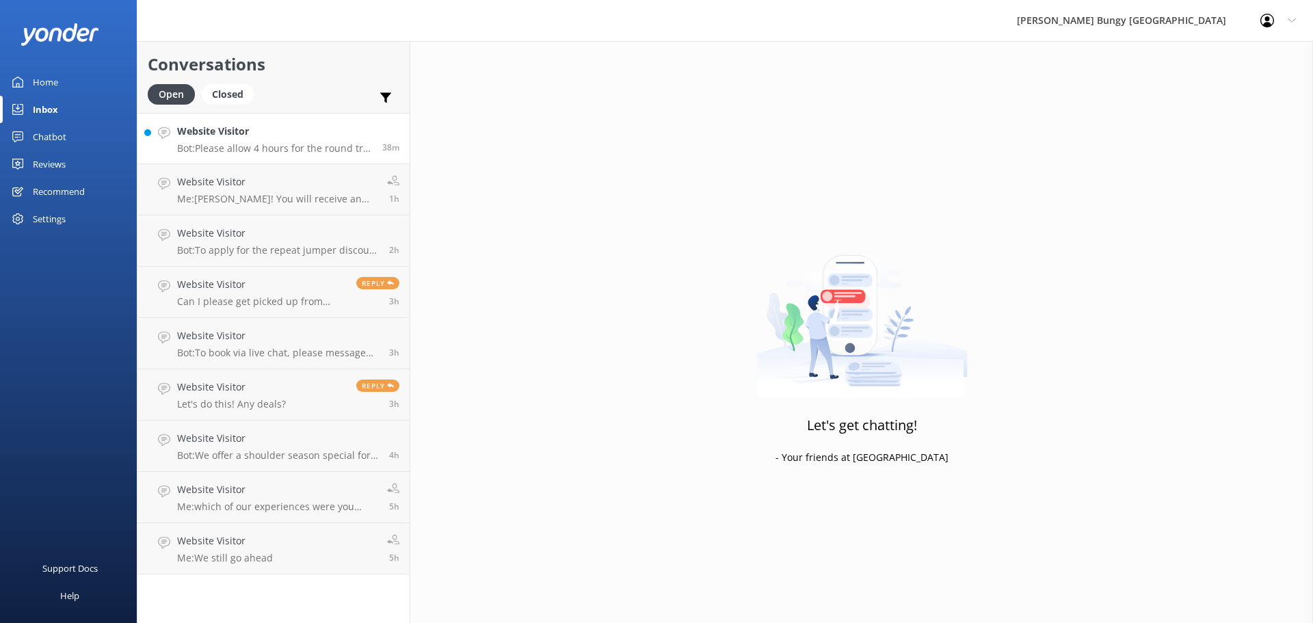
click at [310, 142] on div "Website Visitor Bot: Please allow 4 hours for the round trip to the [PERSON_NAM…" at bounding box center [274, 138] width 195 height 29
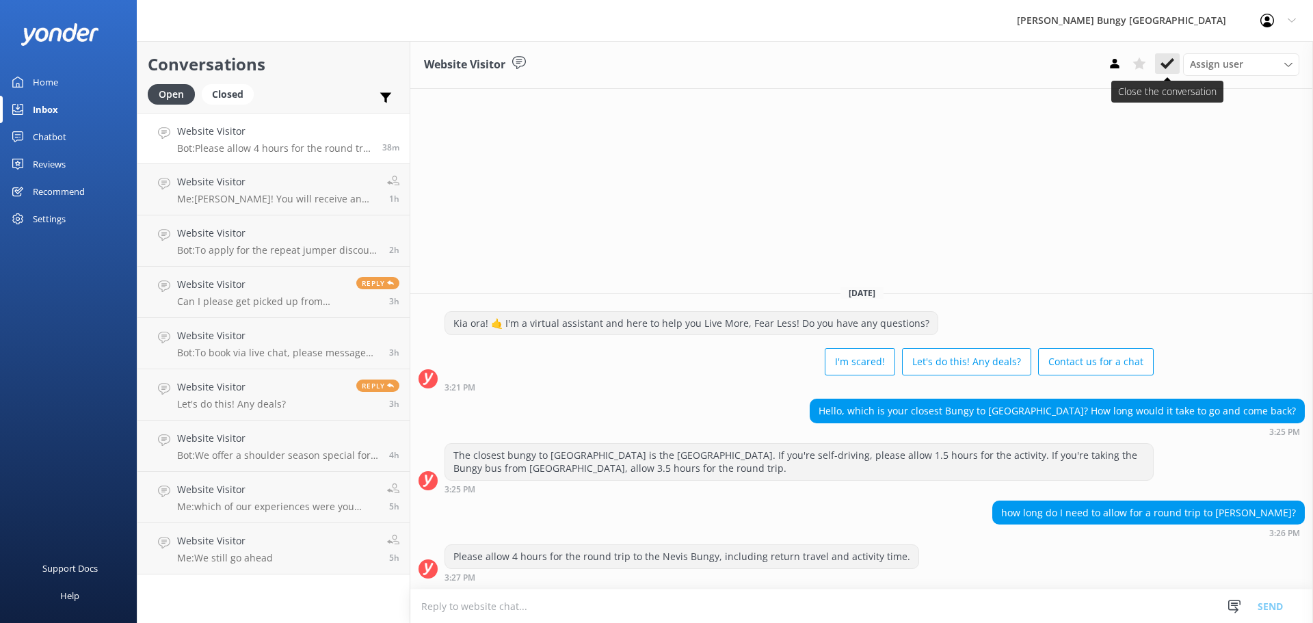
click at [1167, 64] on icon at bounding box center [1168, 64] width 14 height 14
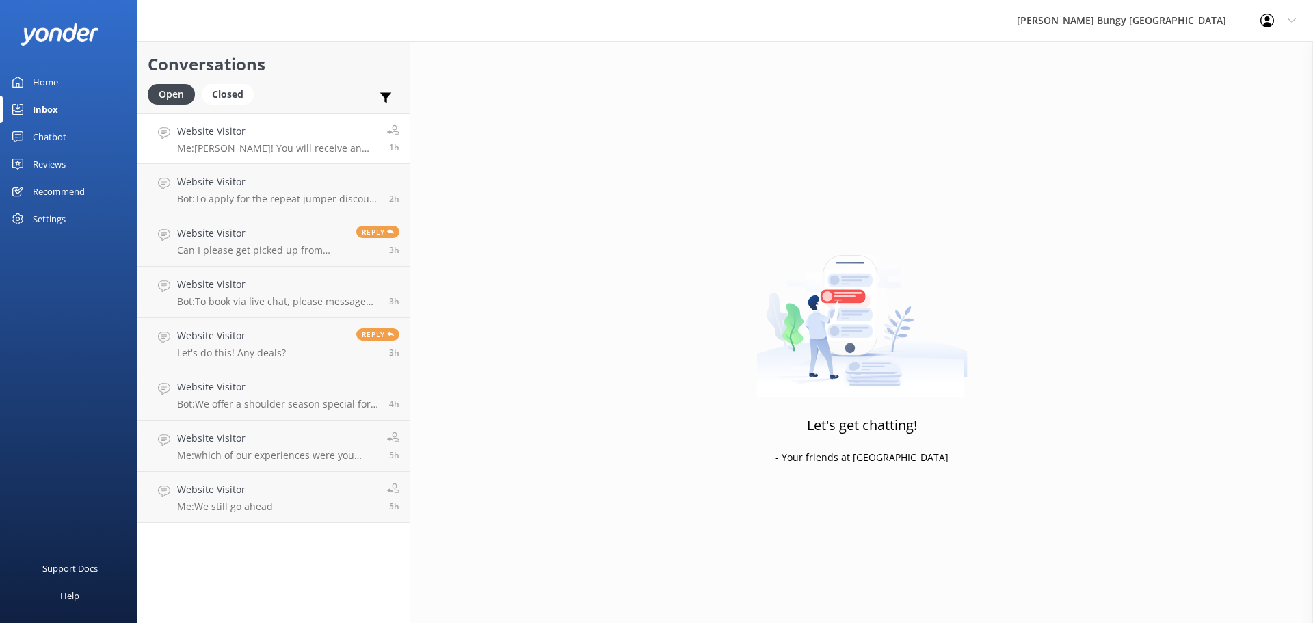
click at [285, 149] on p "Me: [PERSON_NAME]! You will receive an email regarding feedback around 48 hours…" at bounding box center [277, 148] width 200 height 12
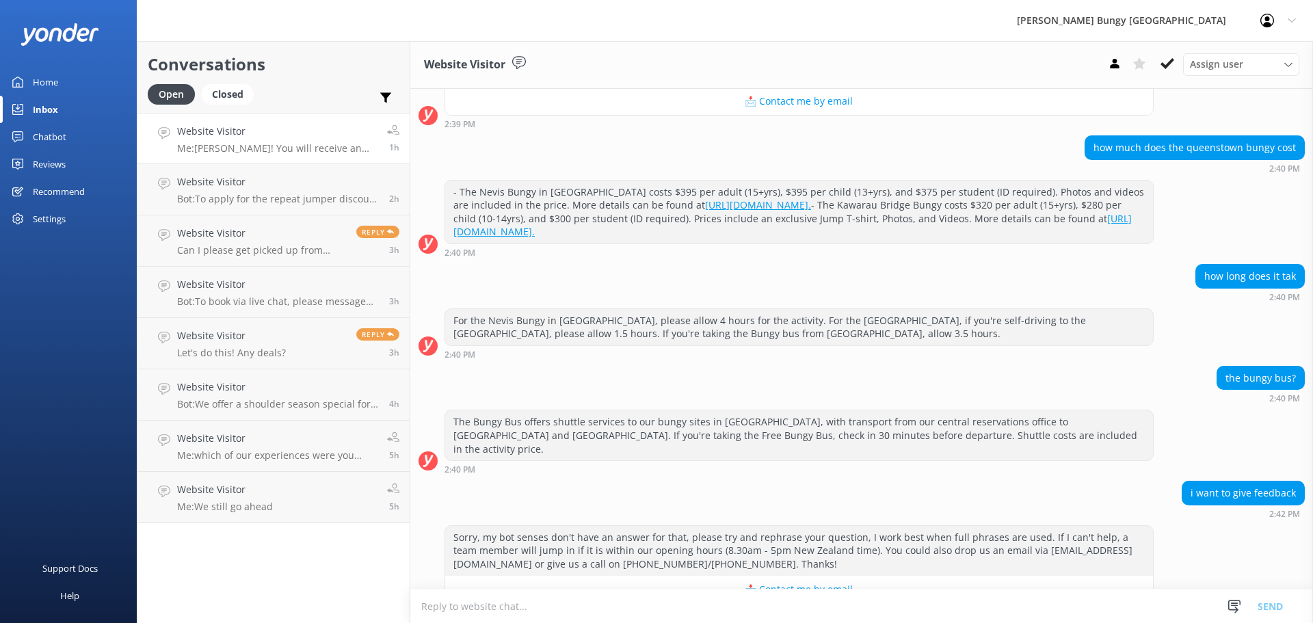
scroll to position [716, 0]
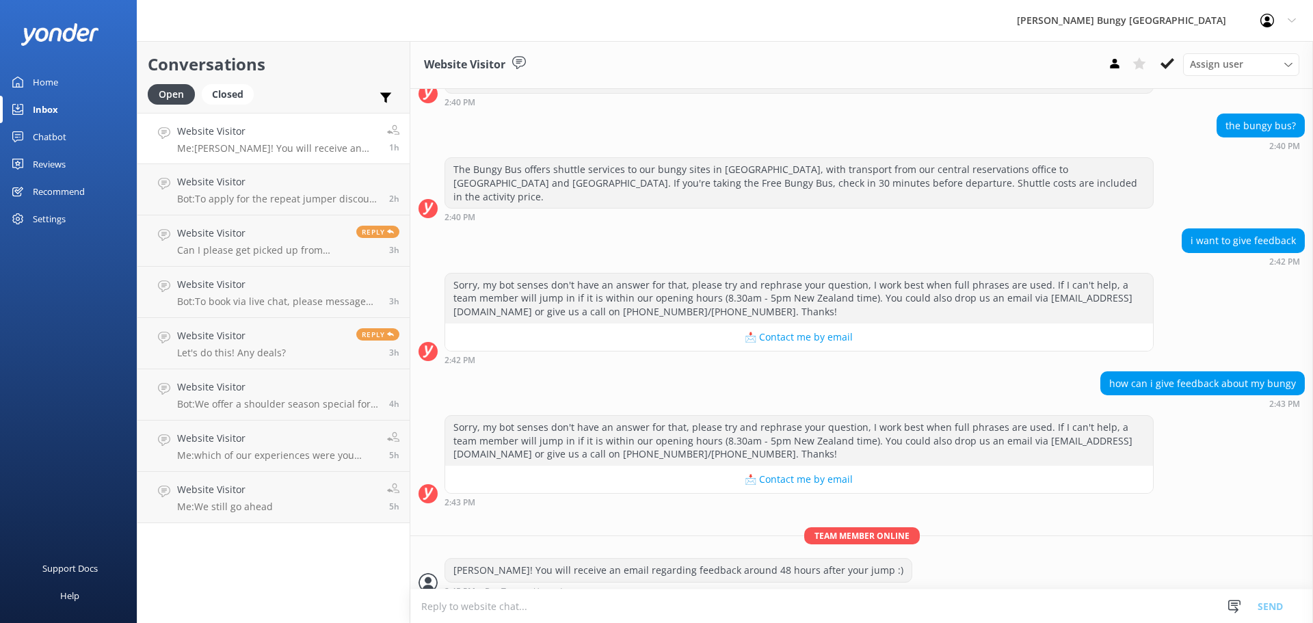
click at [1153, 61] on div "Assign user [PERSON_NAME] [PERSON_NAME] Tech Admin [PERSON_NAME] Res Team Alann…" at bounding box center [1200, 64] width 197 height 22
click at [1163, 64] on use at bounding box center [1168, 63] width 14 height 11
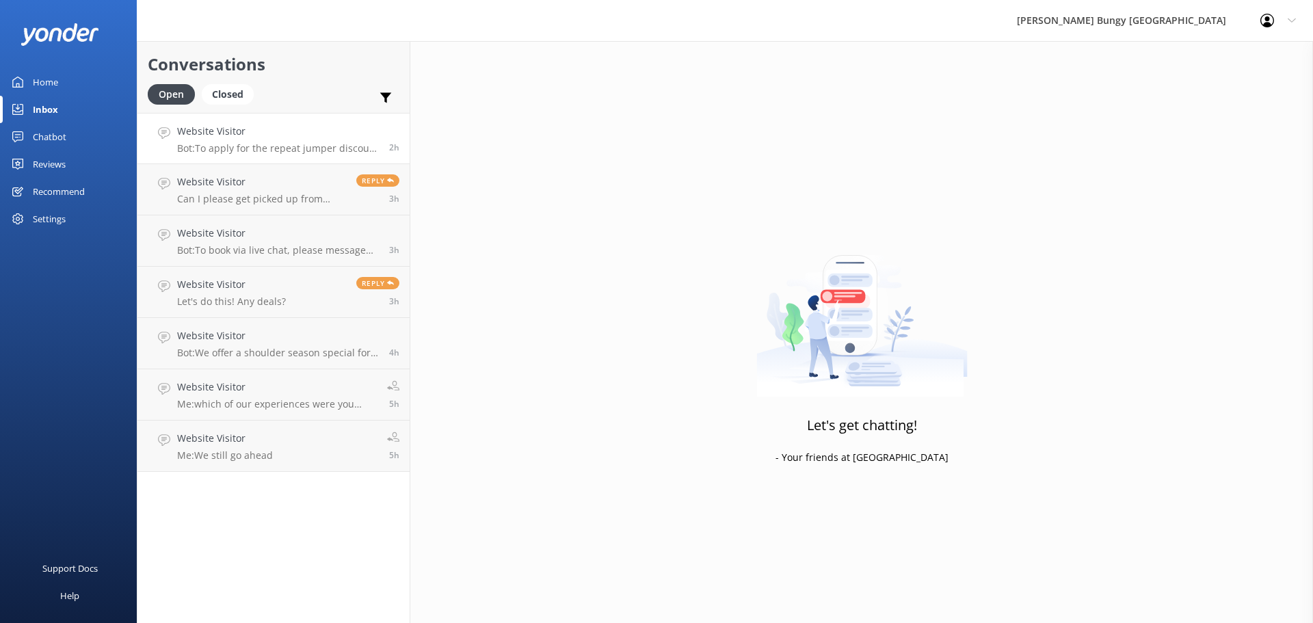
click at [306, 138] on h4 "Website Visitor" at bounding box center [278, 131] width 202 height 15
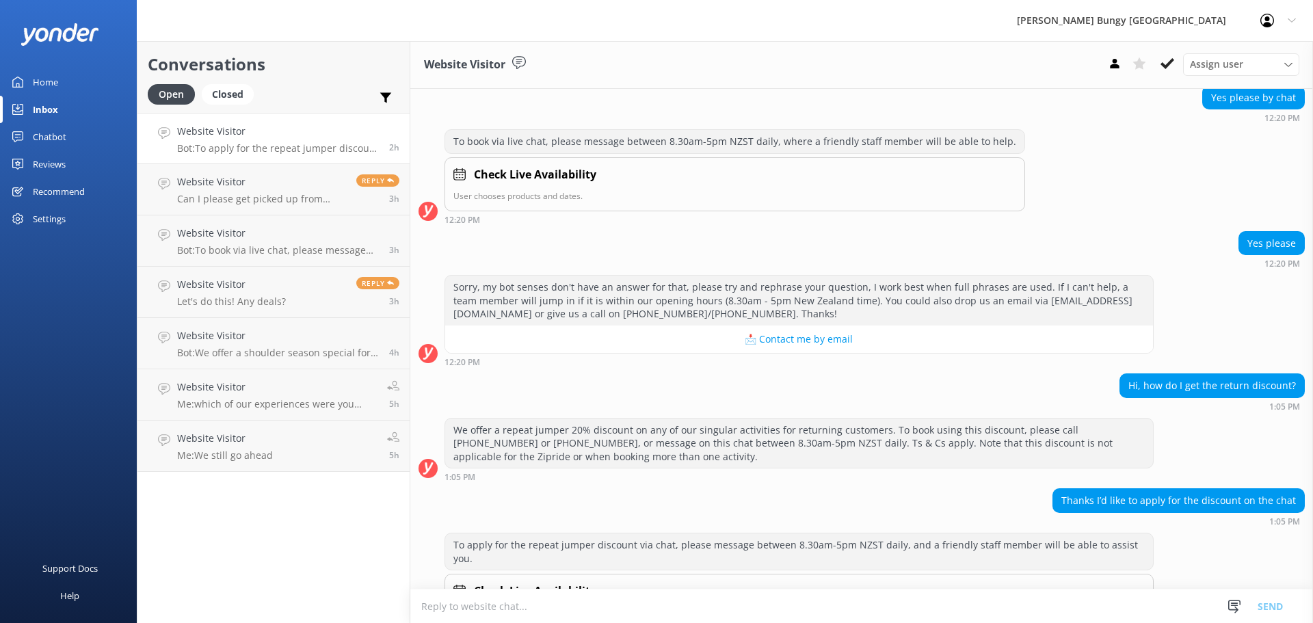
scroll to position [417, 0]
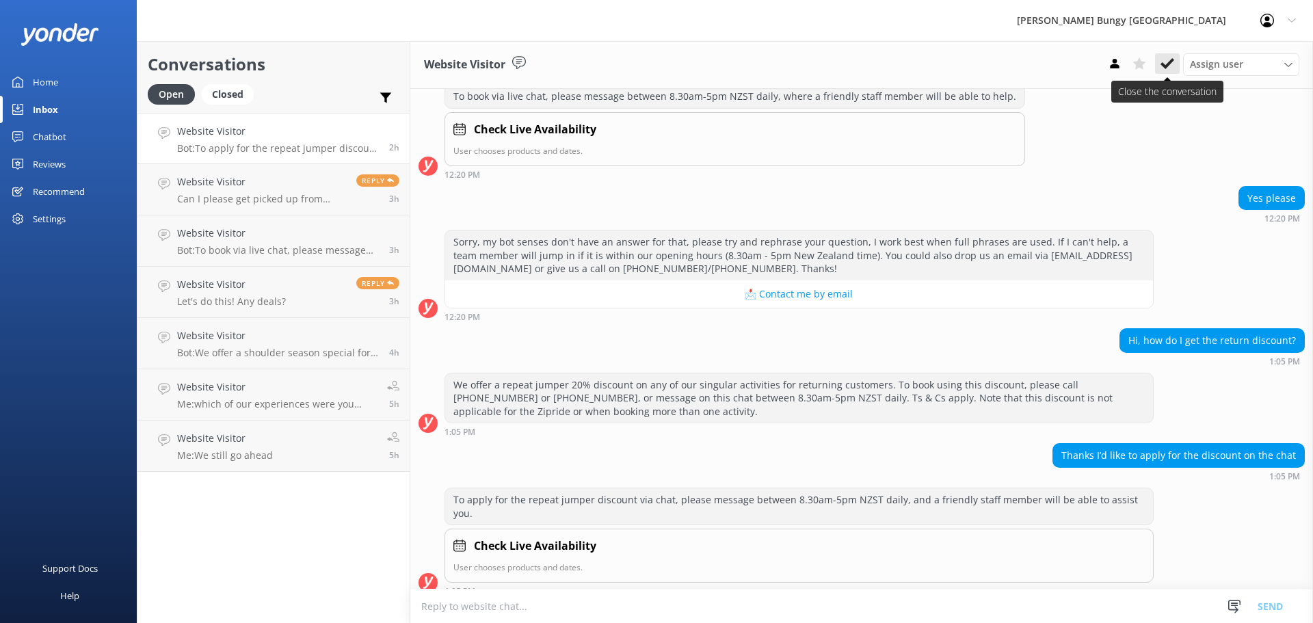
click at [1175, 63] on button at bounding box center [1167, 63] width 25 height 21
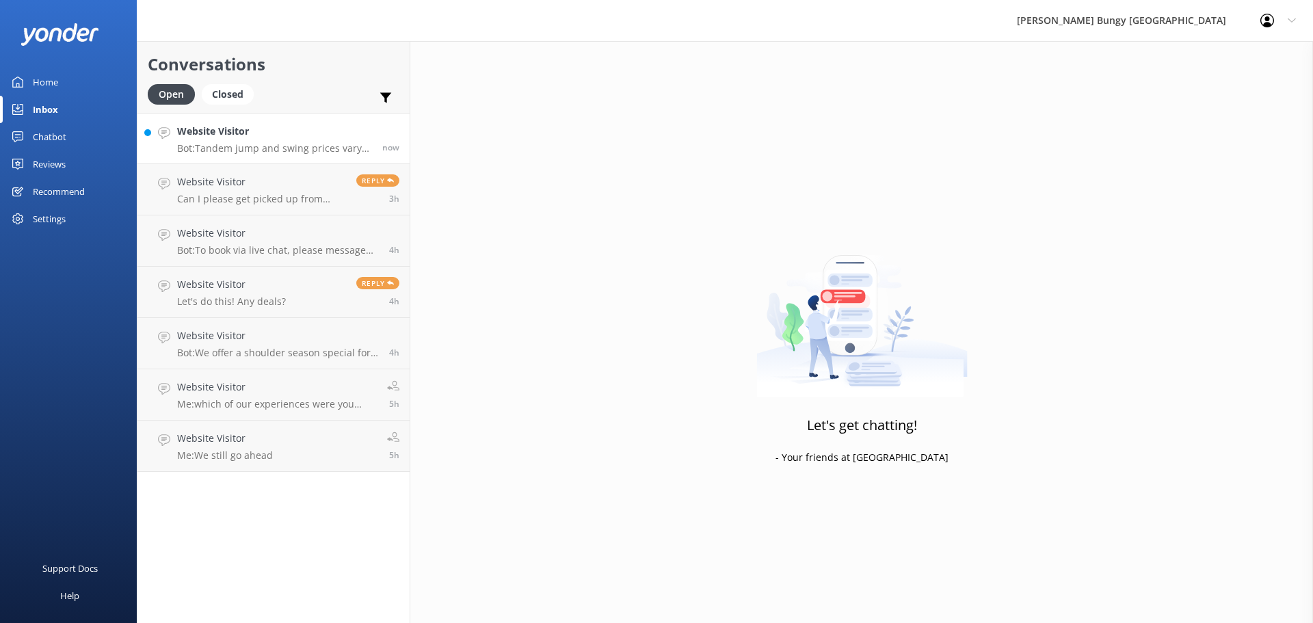
click at [231, 140] on div "Website Visitor Bot: Tandem jump and swing prices vary based on location, activ…" at bounding box center [274, 138] width 195 height 29
